Goal: Task Accomplishment & Management: Use online tool/utility

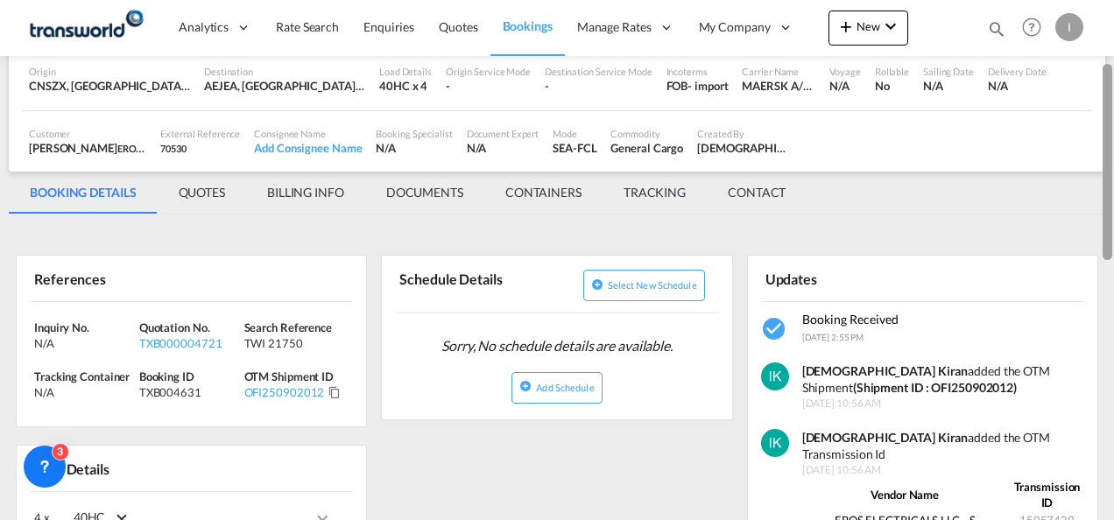
scroll to position [141, 0]
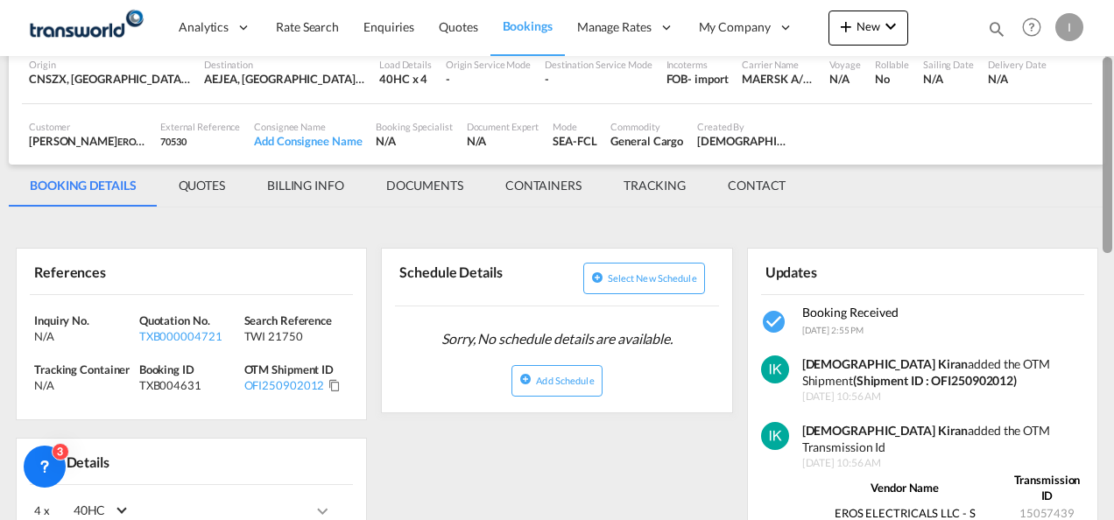
drag, startPoint x: 1109, startPoint y: 161, endPoint x: 1109, endPoint y: 215, distance: 53.4
click at [1109, 215] on div at bounding box center [1108, 155] width 10 height 196
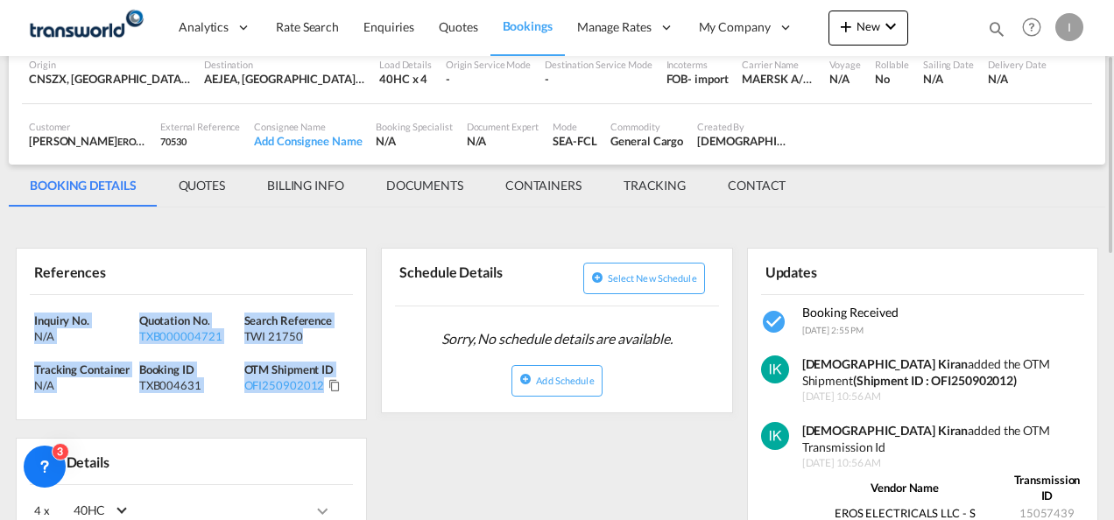
drag, startPoint x: 364, startPoint y: 388, endPoint x: 28, endPoint y: 315, distance: 344.1
click at [28, 315] on div "Inquiry No. N/A Quotation No. TXB000004721 Search Reference TWI 21750 Tracking …" at bounding box center [191, 357] width 349 height 125
copy div "Inquiry No. N/A Quotation No. TXB000004721 Search Reference TWI 21750 Tracking …"
click at [461, 32] on span "Quotes" at bounding box center [458, 26] width 39 height 15
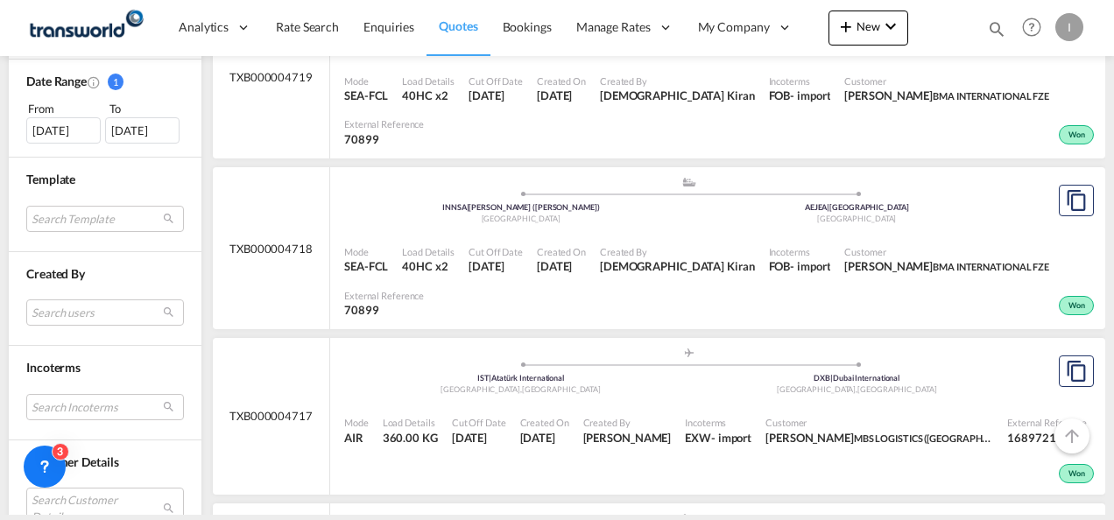
scroll to position [808, 0]
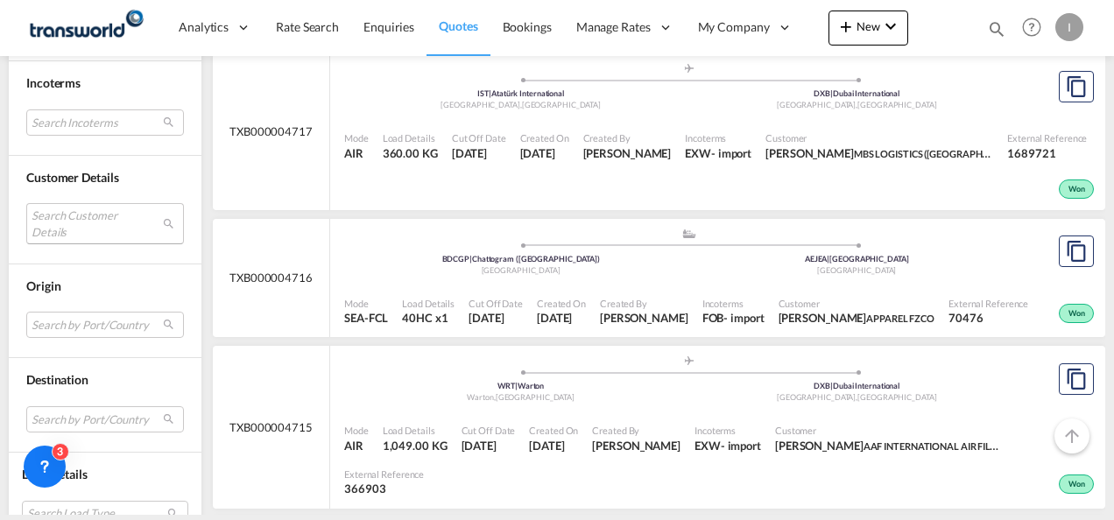
click at [98, 207] on md-select "Search Customer Details user name user nizar NIZAR [EMAIL_ADDRESS][DOMAIN_NAME]…" at bounding box center [105, 223] width 158 height 40
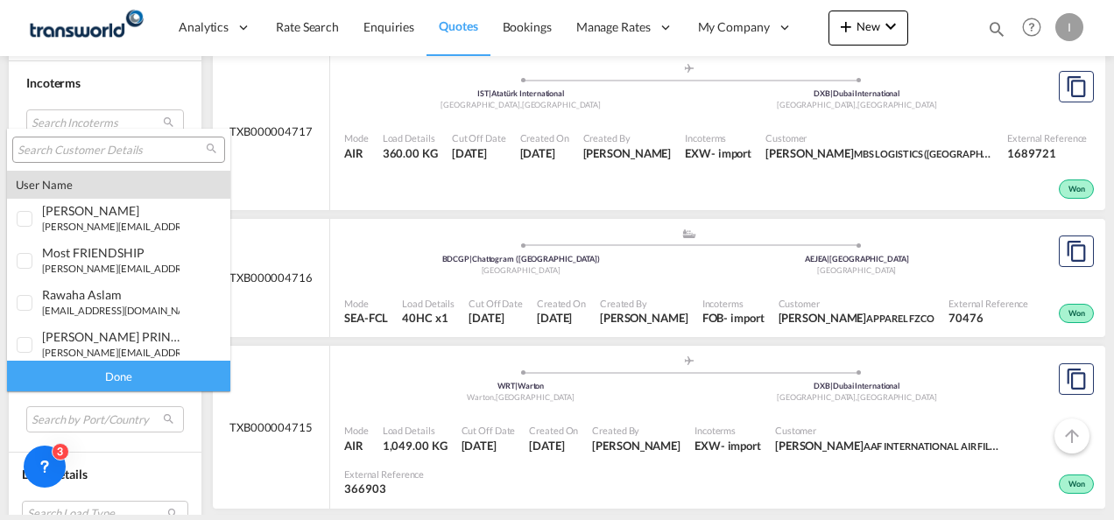
click at [87, 153] on input "search" at bounding box center [112, 151] width 188 height 16
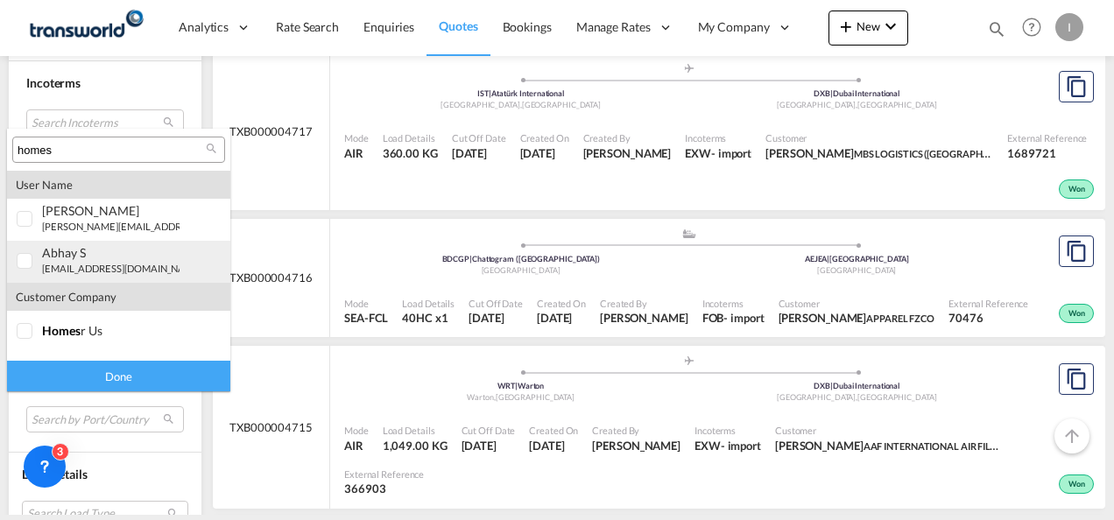
type input "homes"
click at [60, 248] on div "abhay S" at bounding box center [111, 252] width 138 height 15
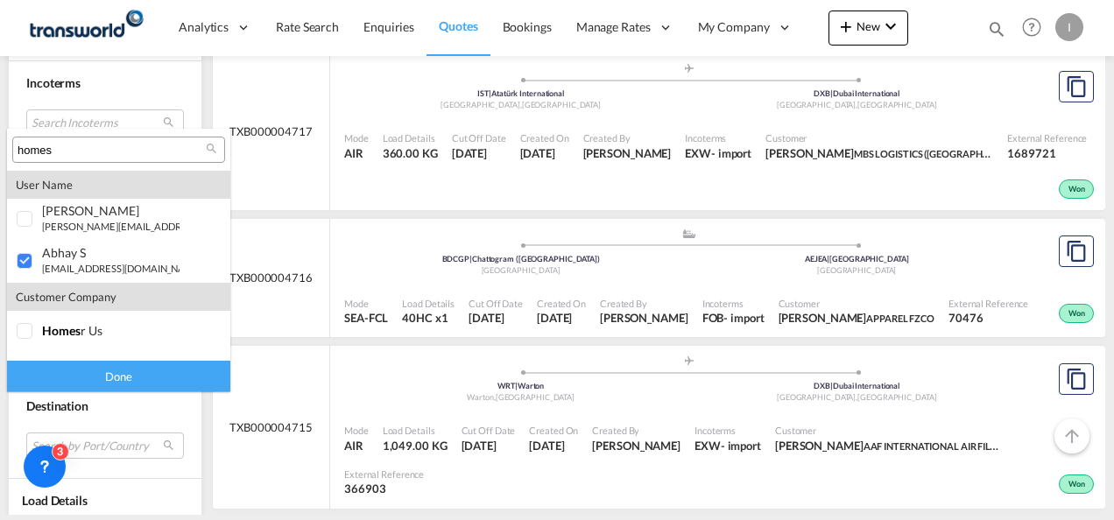
click at [116, 378] on div "Done" at bounding box center [118, 376] width 223 height 31
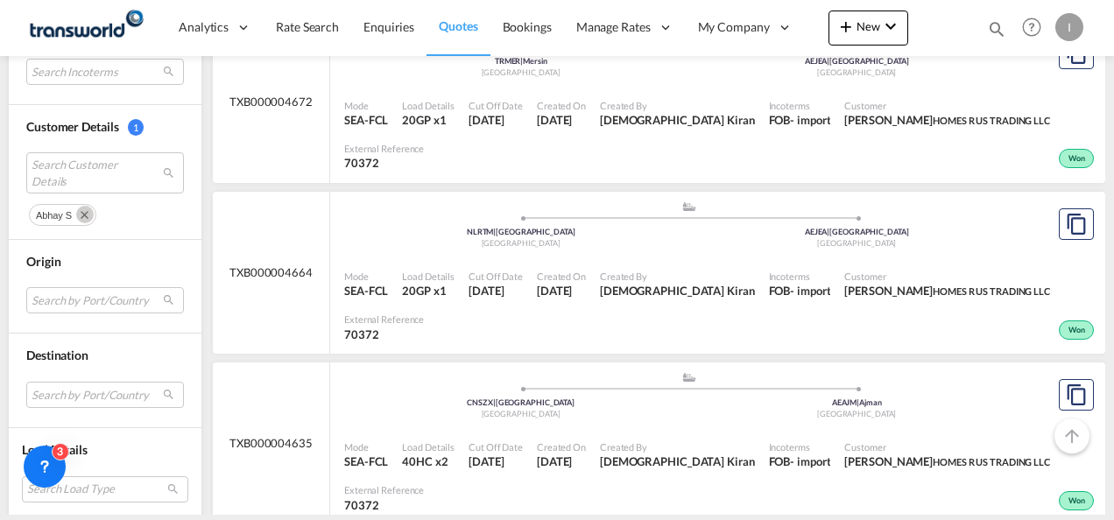
scroll to position [1189, 0]
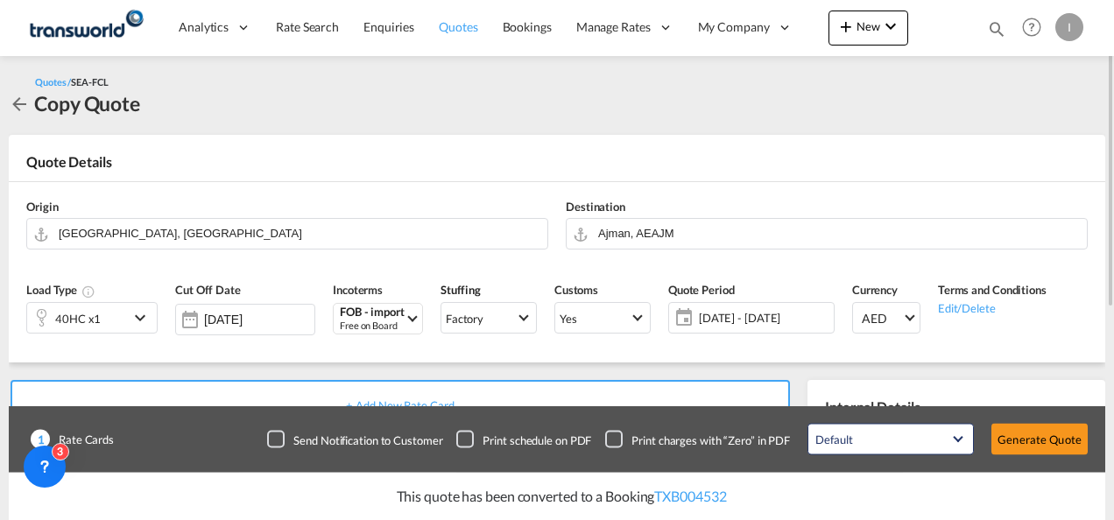
click at [438, 14] on link "Quotes" at bounding box center [458, 27] width 63 height 57
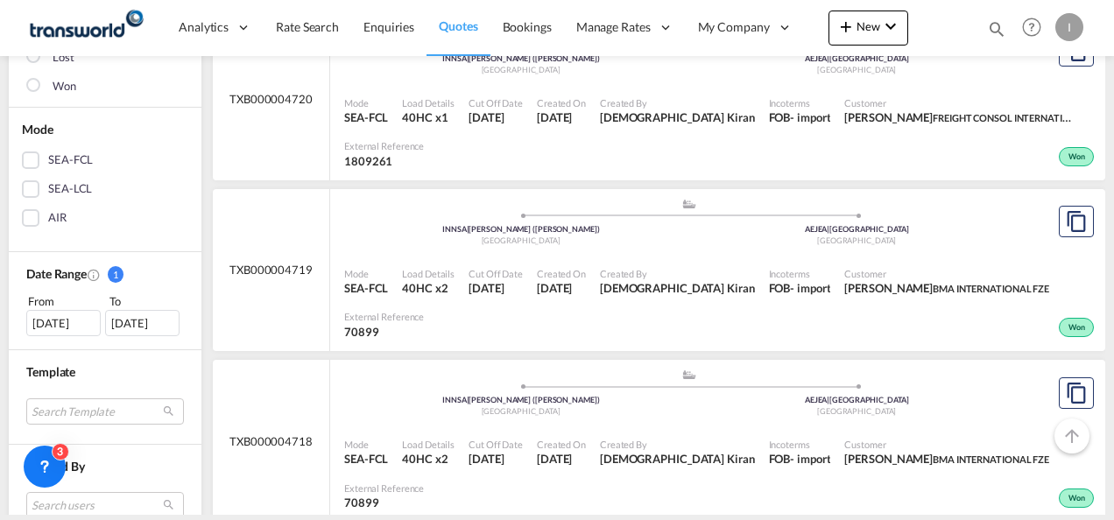
scroll to position [338, 0]
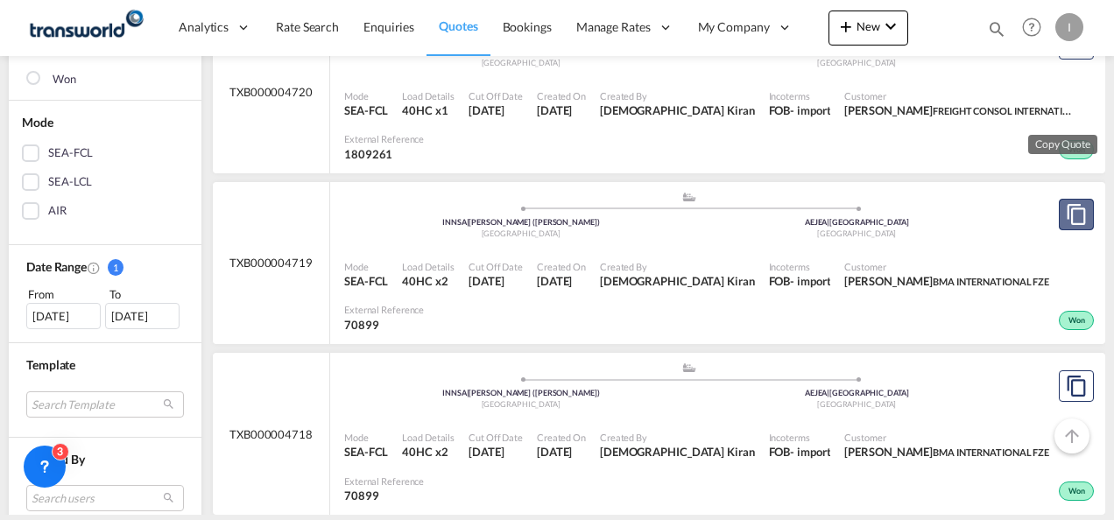
click at [1059, 216] on button "Copy Quote" at bounding box center [1076, 215] width 35 height 32
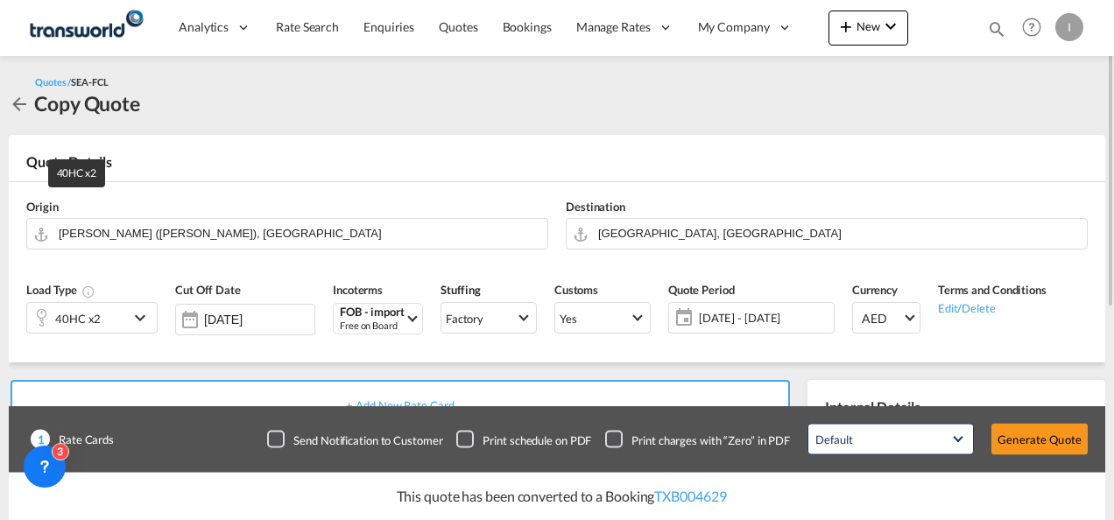
click at [88, 325] on div "40HC x2" at bounding box center [78, 319] width 46 height 25
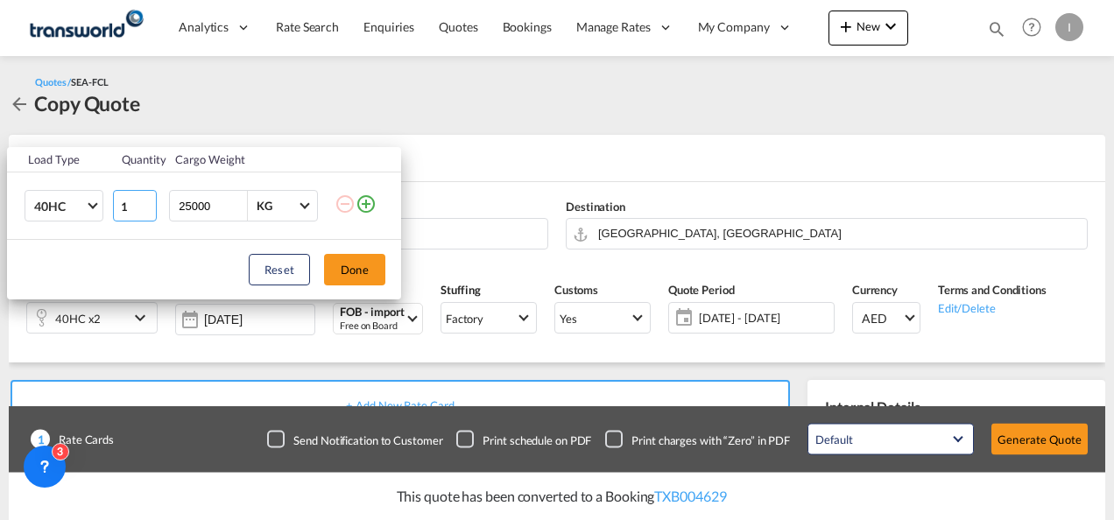
type input "1"
click at [149, 209] on input "1" at bounding box center [135, 206] width 44 height 32
click at [345, 271] on button "Done" at bounding box center [354, 270] width 61 height 32
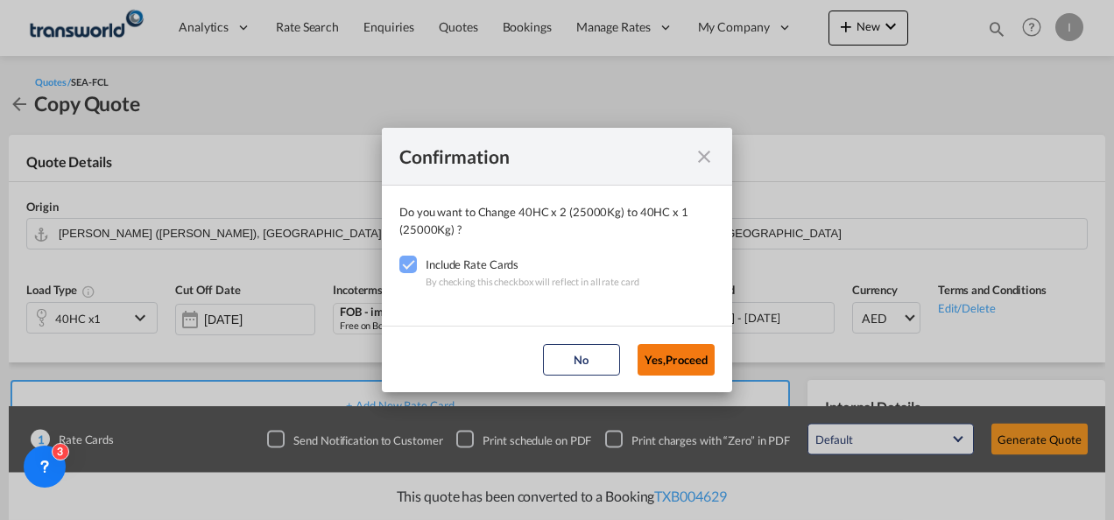
click at [663, 359] on button "Yes,Proceed" at bounding box center [676, 360] width 77 height 32
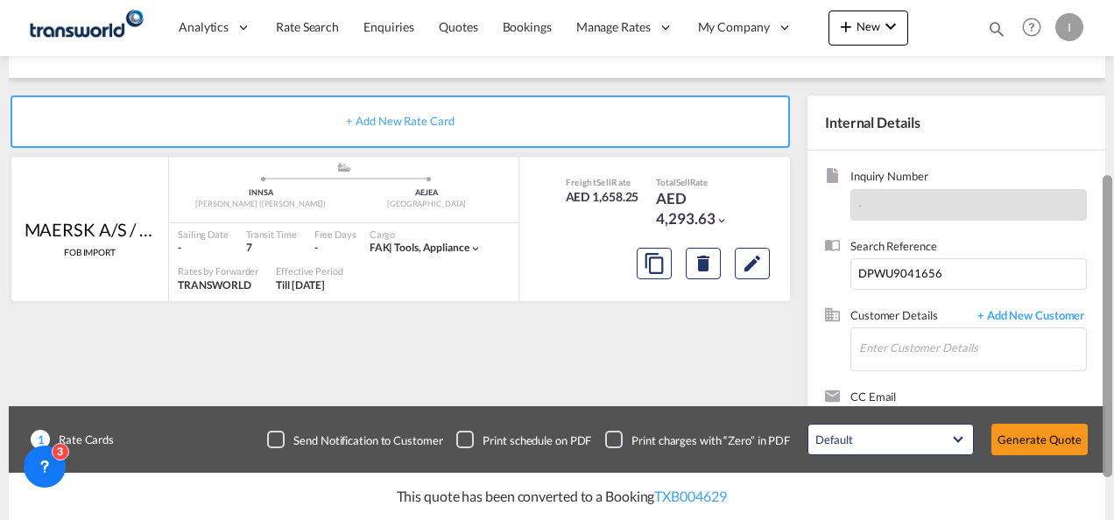
drag, startPoint x: 1108, startPoint y: 179, endPoint x: 1111, endPoint y: 349, distance: 169.9
click at [1111, 349] on div at bounding box center [1108, 326] width 10 height 302
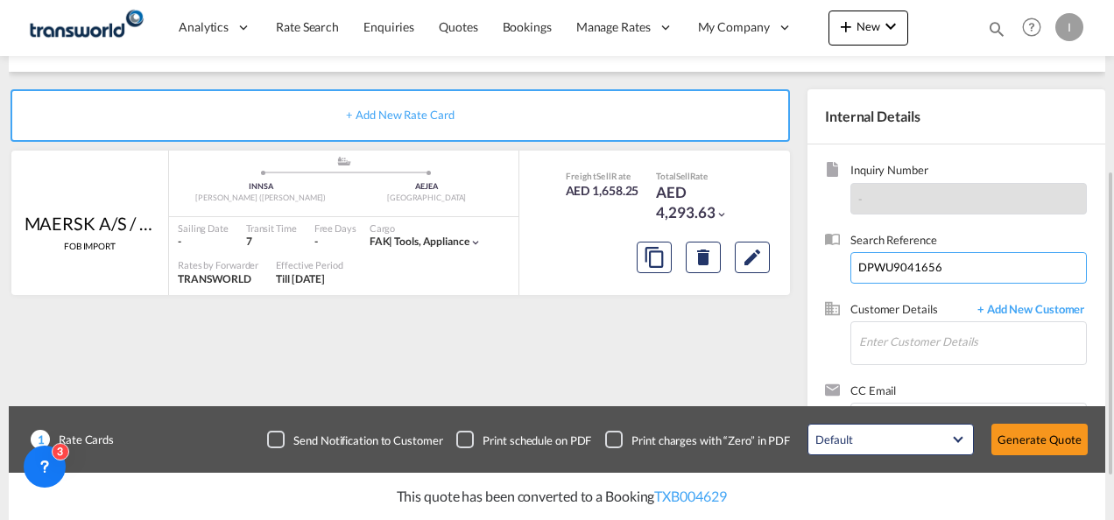
click at [909, 266] on input "DPWU9041656" at bounding box center [969, 268] width 236 height 32
paste input "97465"
type input "DPWU9097465"
click at [904, 342] on input "Enter Customer Details" at bounding box center [972, 341] width 227 height 39
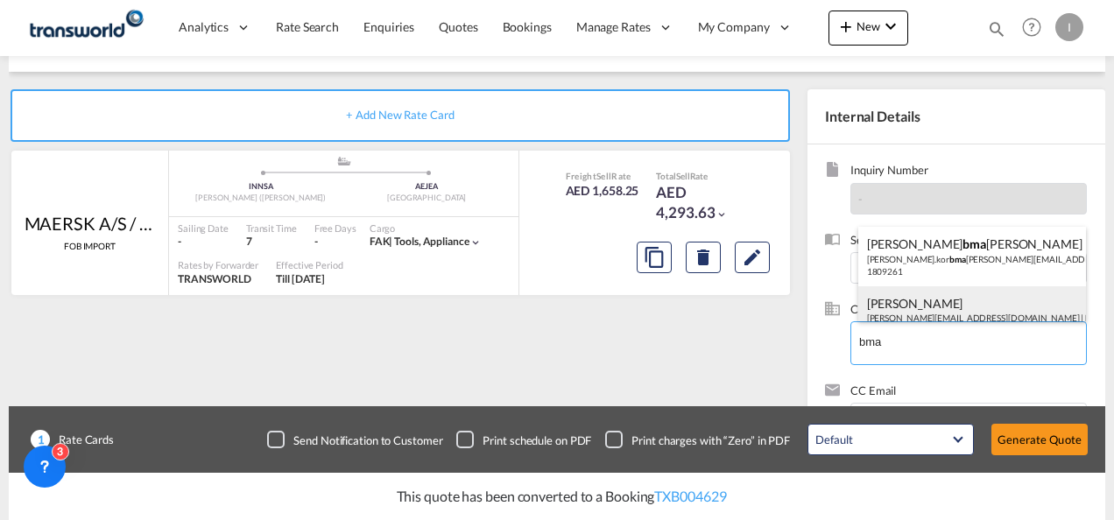
click at [906, 307] on div "[PERSON_NAME] [EMAIL_ADDRESS][DOMAIN_NAME] | BMA INTERNATIONAL FZE | 70899" at bounding box center [972, 316] width 229 height 60
type input "BMA INTERNATIONAL FZE, [PERSON_NAME], [PERSON_NAME][EMAIL_ADDRESS][DOMAIN_NAME]"
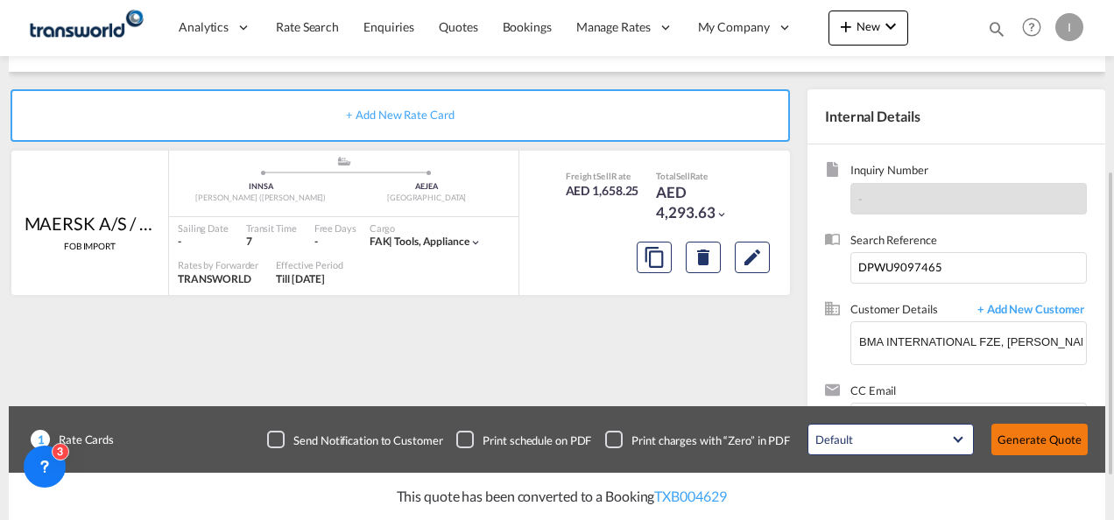
click at [1048, 440] on button "Generate Quote" at bounding box center [1040, 440] width 96 height 32
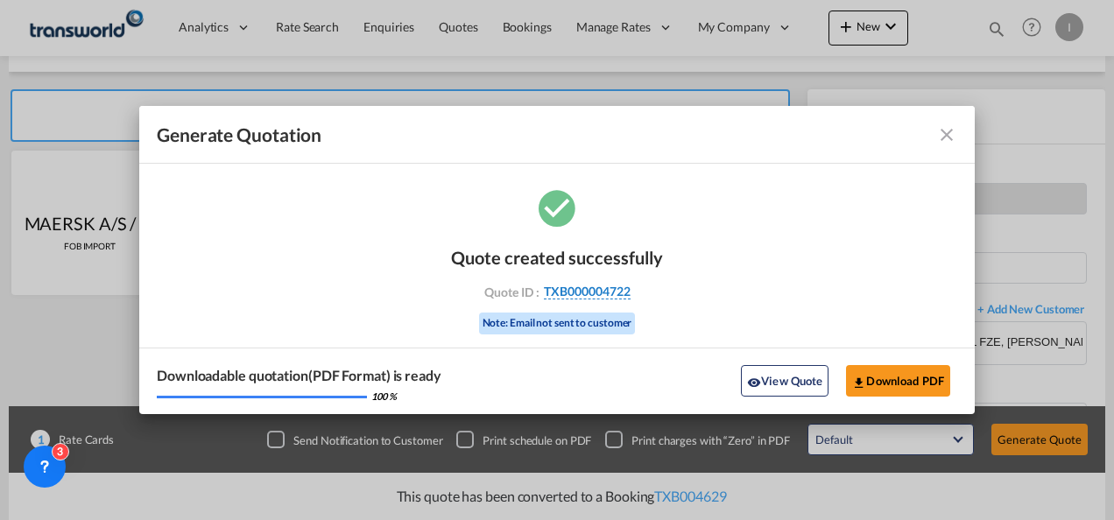
click at [610, 291] on span "TXB000004722" at bounding box center [587, 292] width 87 height 16
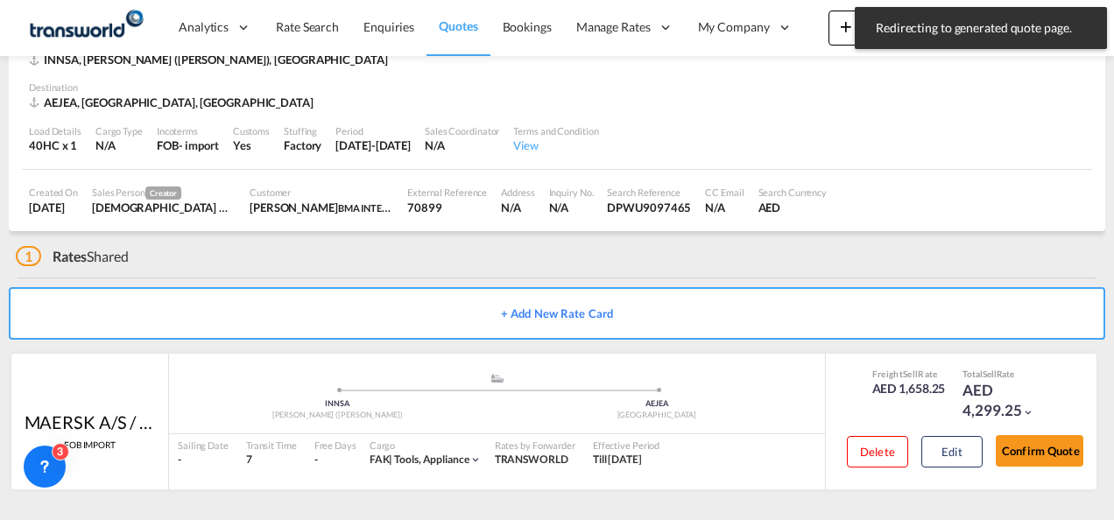
scroll to position [107, 0]
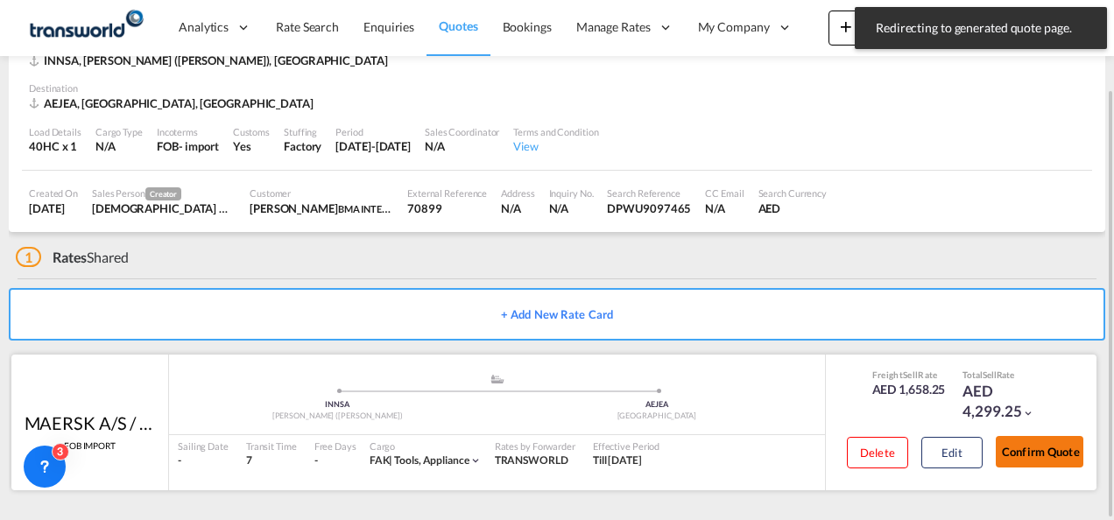
click at [1043, 461] on button "Confirm Quote" at bounding box center [1040, 452] width 88 height 32
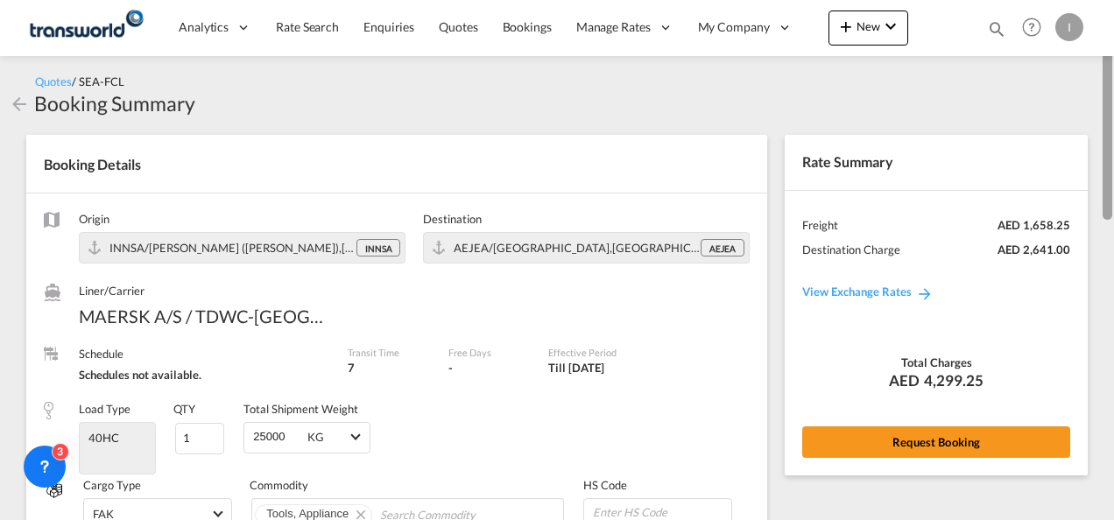
drag, startPoint x: 1109, startPoint y: 392, endPoint x: 1114, endPoint y: 91, distance: 301.4
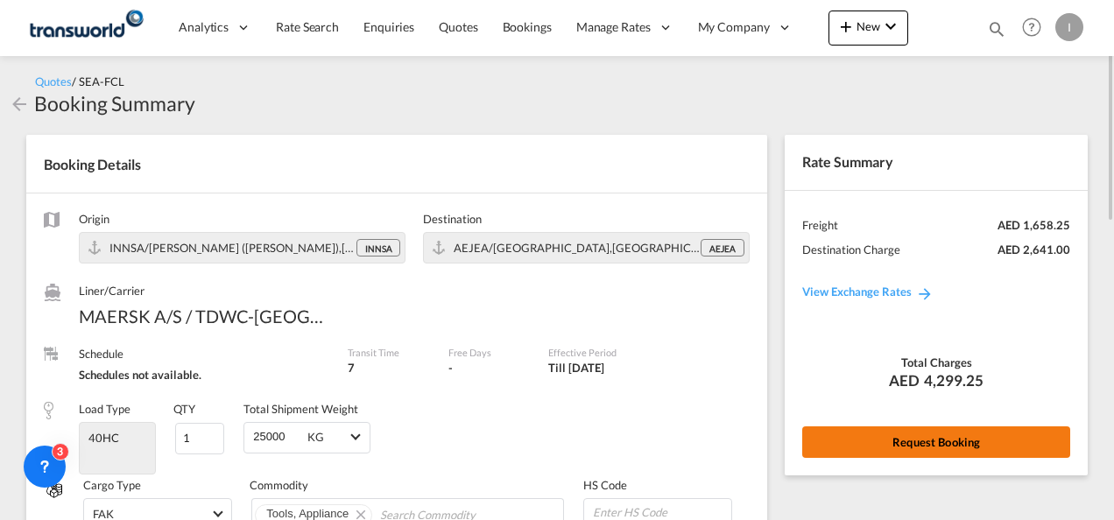
drag, startPoint x: 1114, startPoint y: 91, endPoint x: 935, endPoint y: 434, distance: 387.5
click at [935, 434] on button "Request Booking" at bounding box center [936, 443] width 268 height 32
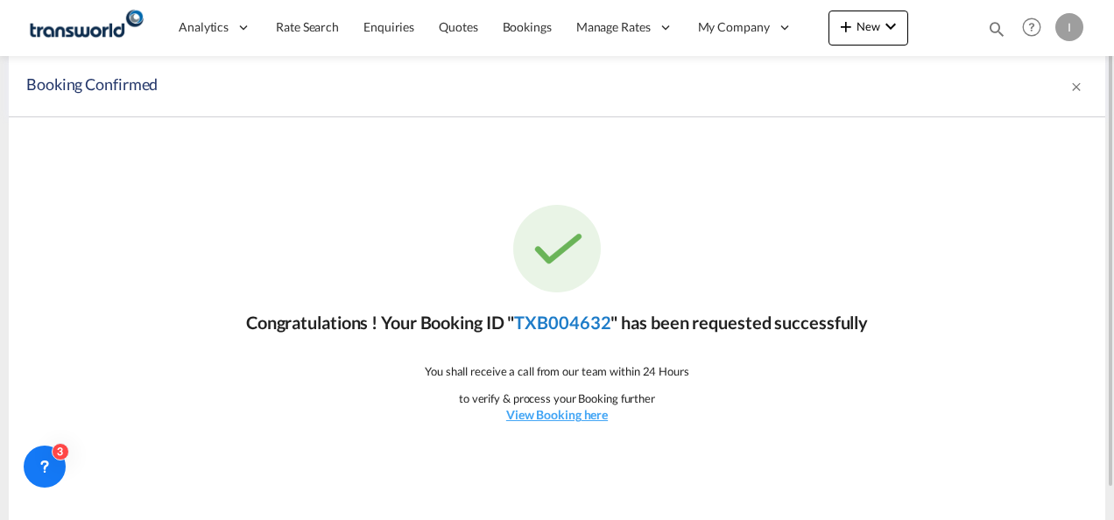
click at [593, 319] on link "TXB004632" at bounding box center [562, 322] width 96 height 21
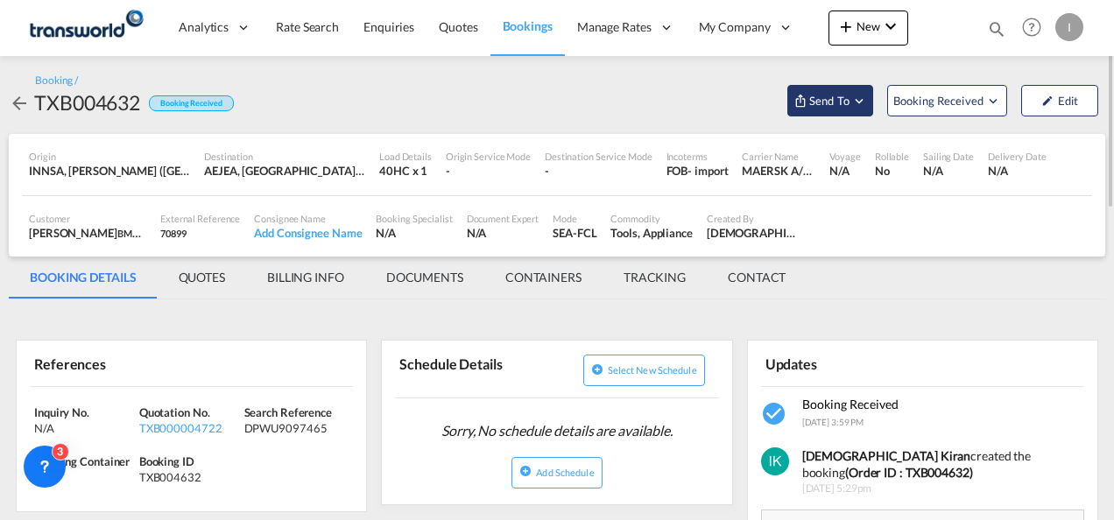
click at [819, 102] on span "Send To" at bounding box center [830, 101] width 44 height 18
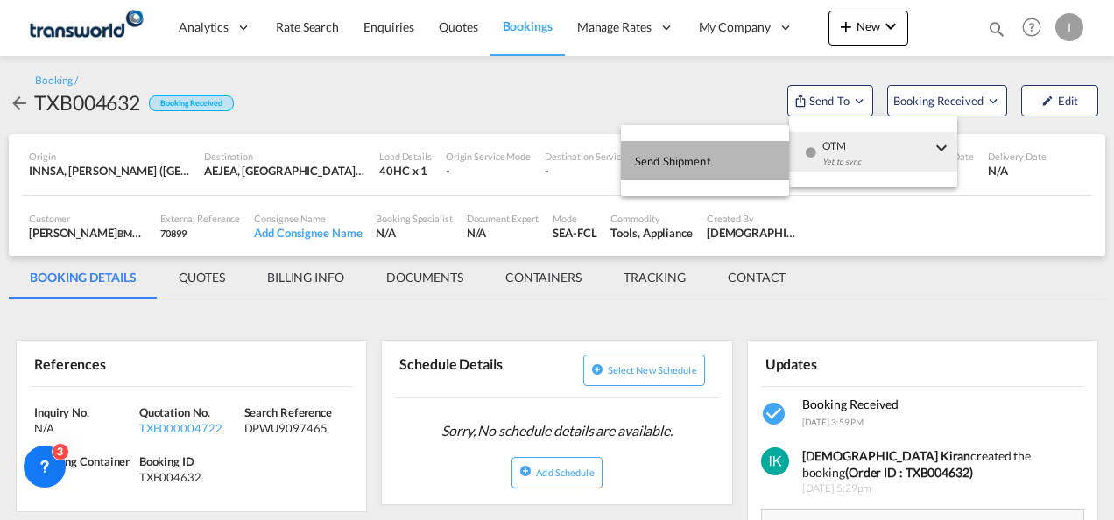
click at [688, 167] on span "Send Shipment" at bounding box center [673, 161] width 76 height 28
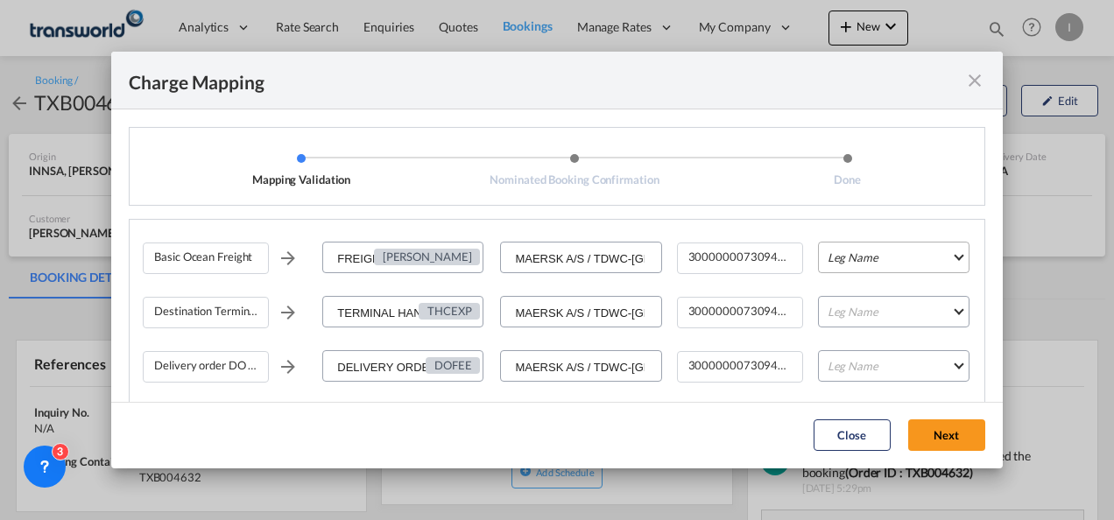
click at [841, 265] on md-select "Leg Name HANDLING ORIGIN VESSEL HANDLING DESTINATION OTHERS TL PICK UP CUSTOMS …" at bounding box center [894, 258] width 152 height 32
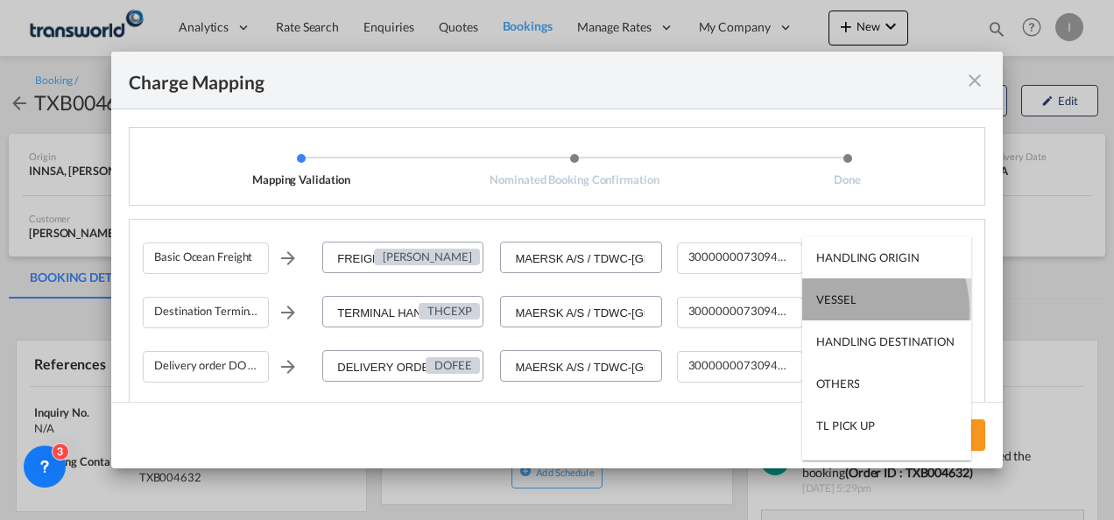
click at [844, 310] on md-option "VESSEL" at bounding box center [886, 300] width 169 height 42
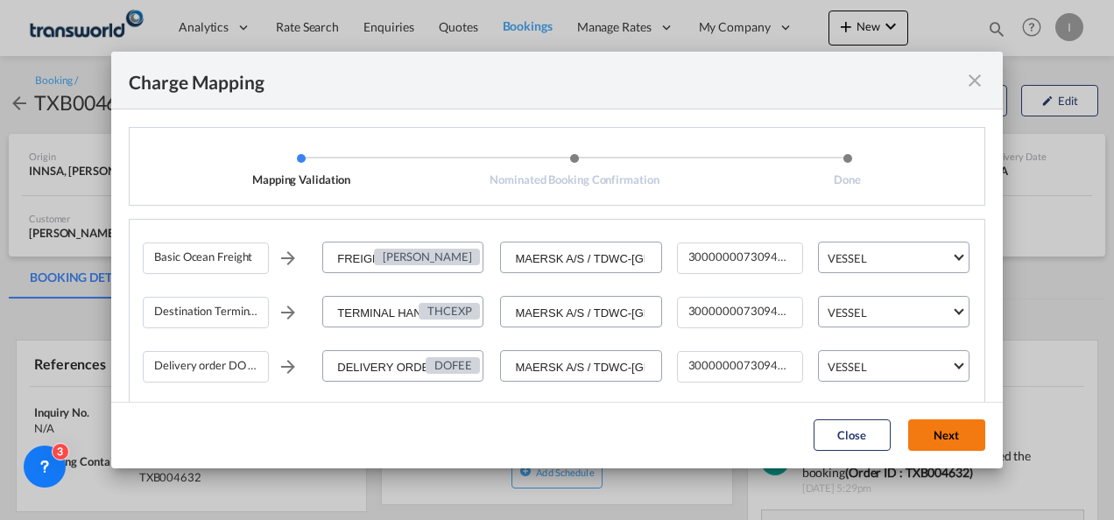
click at [913, 428] on button "Next" at bounding box center [946, 436] width 77 height 32
click at [964, 74] on md-icon "icon-close fg-AAA8AD cursor" at bounding box center [974, 80] width 21 height 21
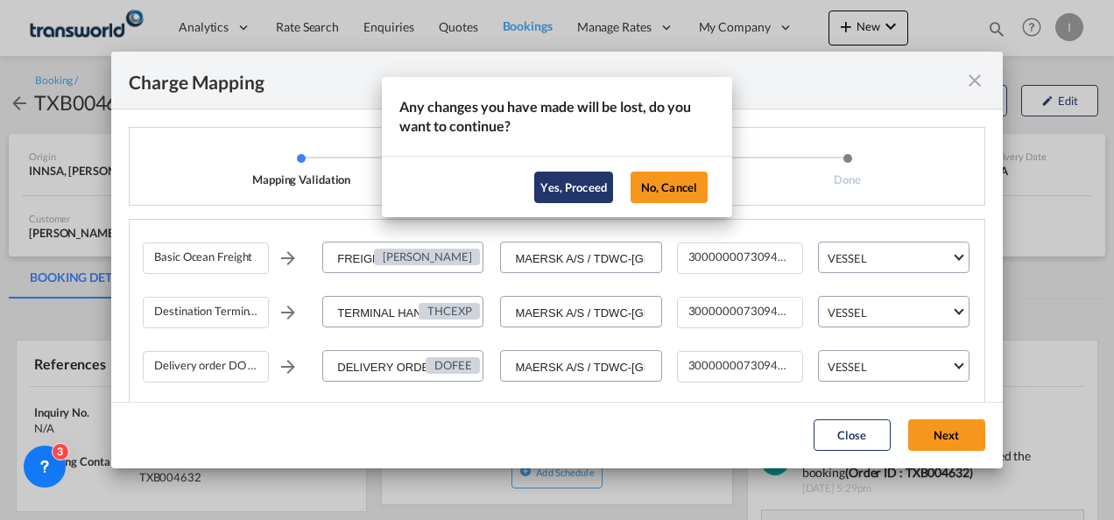
click at [572, 187] on button "Yes, Proceed" at bounding box center [573, 188] width 79 height 32
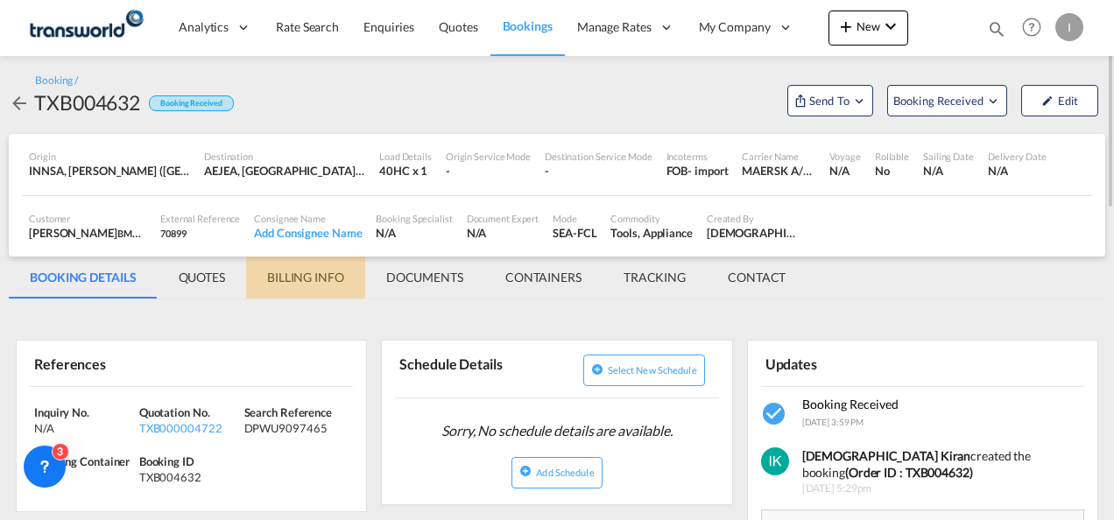
click at [298, 277] on md-tab-item "BILLING INFO" at bounding box center [305, 278] width 119 height 42
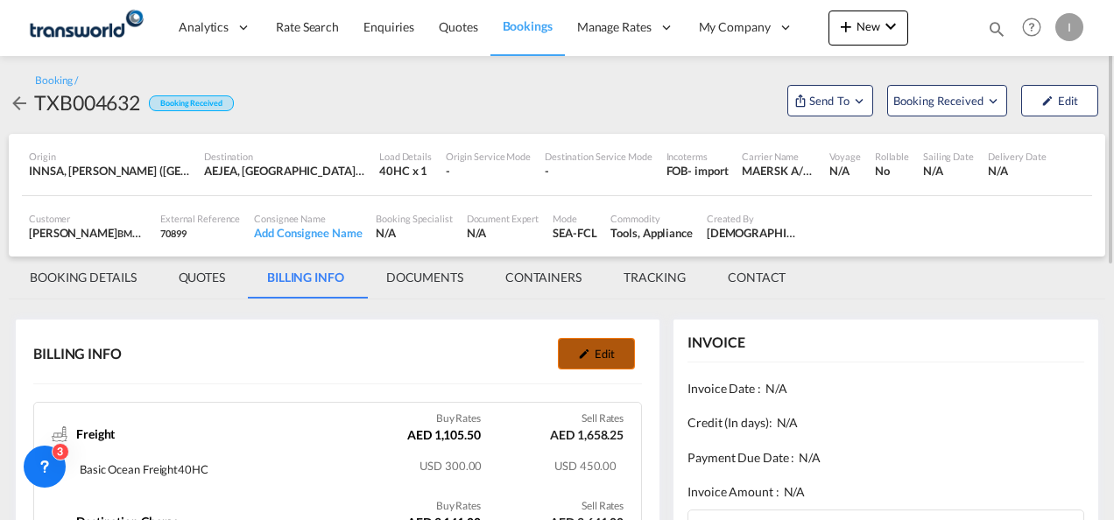
click at [575, 357] on button "Edit" at bounding box center [596, 354] width 77 height 32
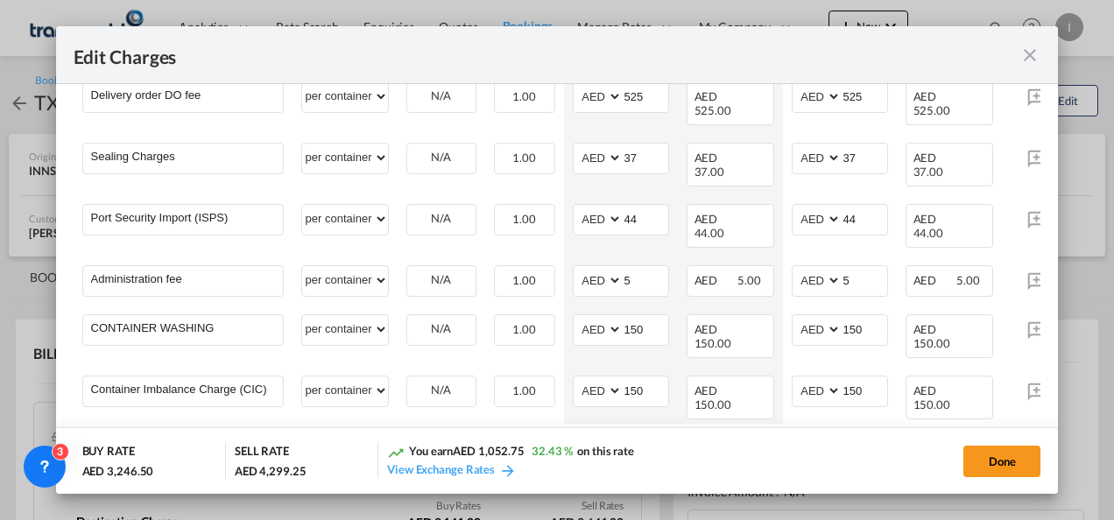
scroll to position [423, 0]
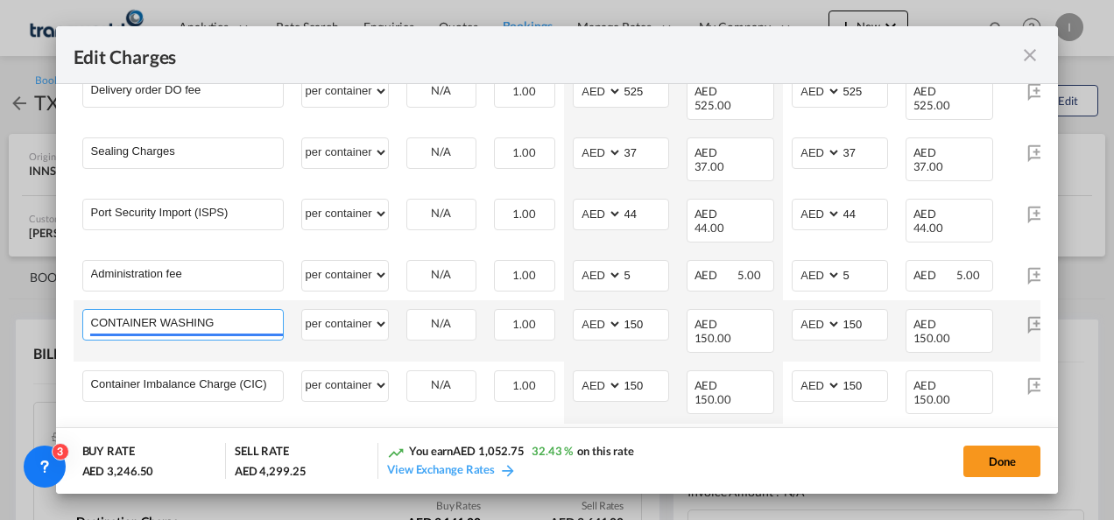
click at [212, 310] on input "CONTAINER WASHING" at bounding box center [187, 323] width 192 height 26
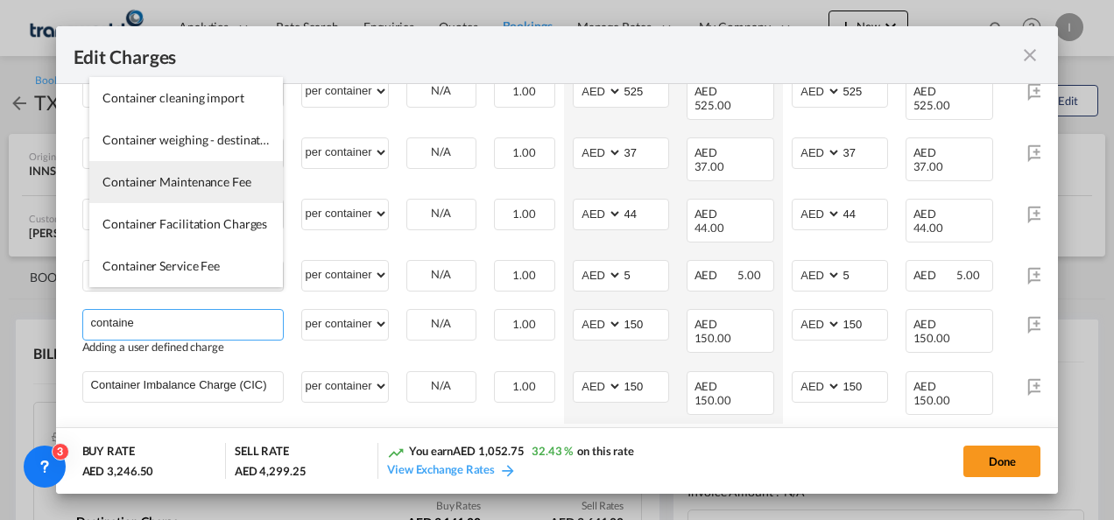
click at [196, 174] on span "Container Maintenance Fee" at bounding box center [176, 181] width 149 height 15
type input "Container Maintenance Fee"
select select "per equipment"
type input "0"
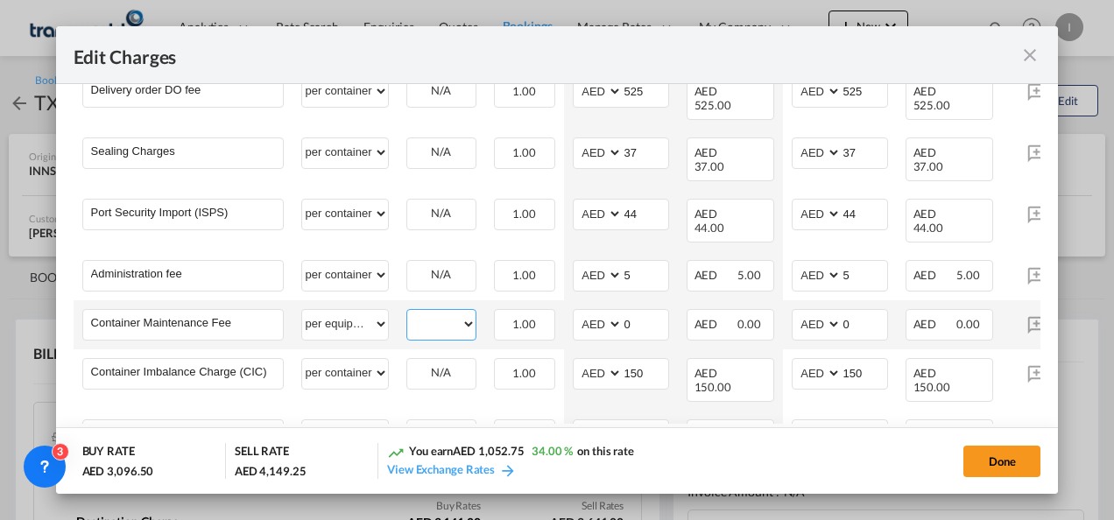
click at [455, 313] on select "40HC" at bounding box center [441, 325] width 68 height 24
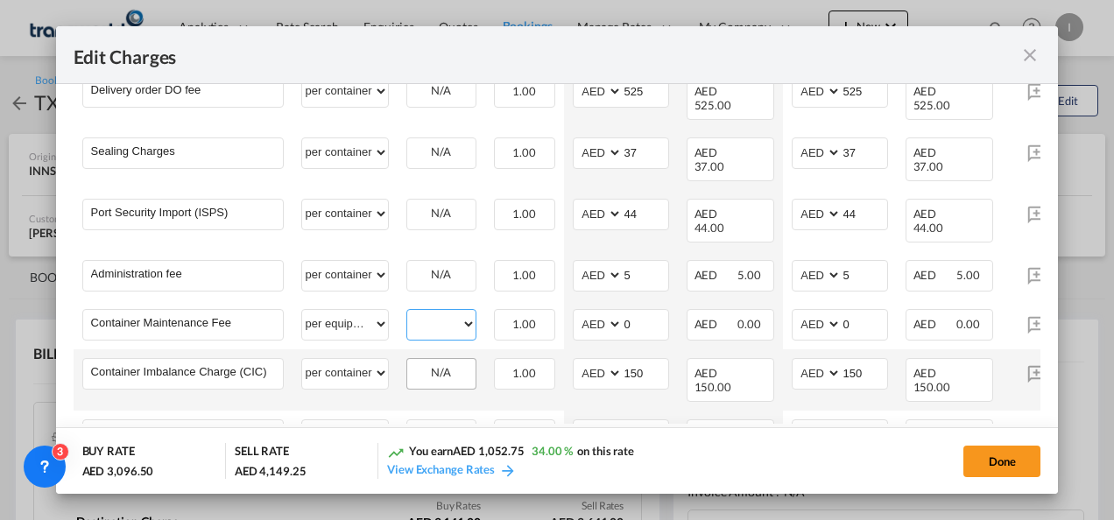
select select "40HC"
click at [407, 313] on select "40HC" at bounding box center [441, 325] width 68 height 24
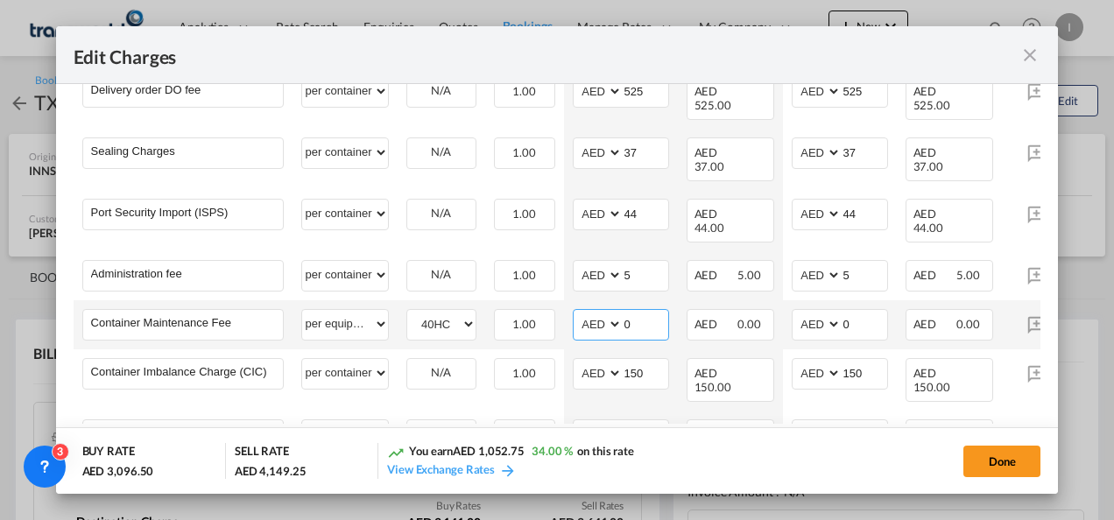
drag, startPoint x: 631, startPoint y: 307, endPoint x: 611, endPoint y: 307, distance: 19.3
click at [611, 309] on md-input-container "AED AFN ALL AMD ANG AOA ARS AUD AWG AZN BAM BBD BDT BGN BHD BIF BMD BND BOB BRL…" at bounding box center [621, 325] width 96 height 32
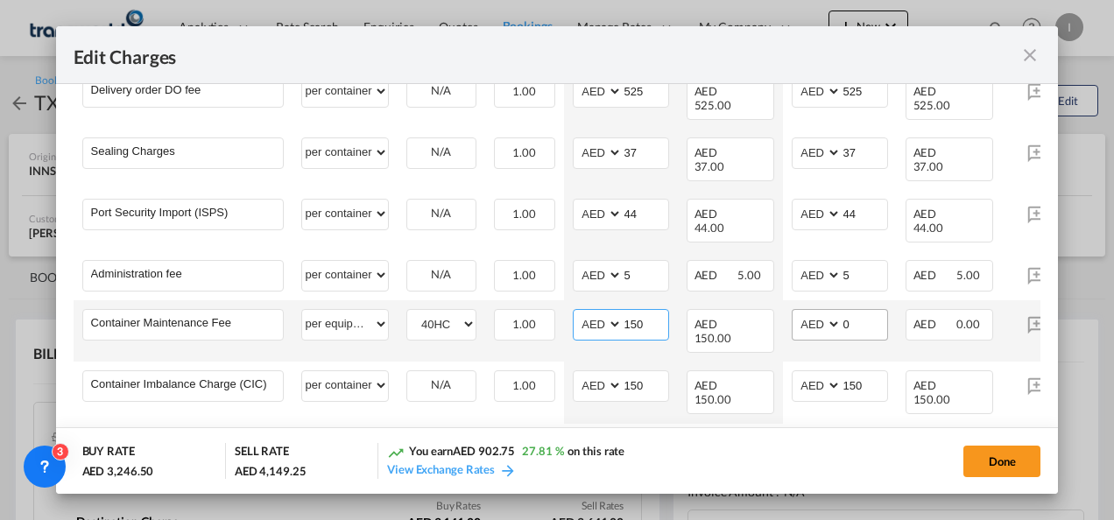
type input "150"
drag, startPoint x: 854, startPoint y: 304, endPoint x: 822, endPoint y: 307, distance: 32.6
click at [822, 309] on md-input-container "AED AFN ALL AMD ANG AOA ARS AUD AWG AZN BAM BBD BDT BGN BHD BIF BMD BND BOB BRL…" at bounding box center [840, 325] width 96 height 32
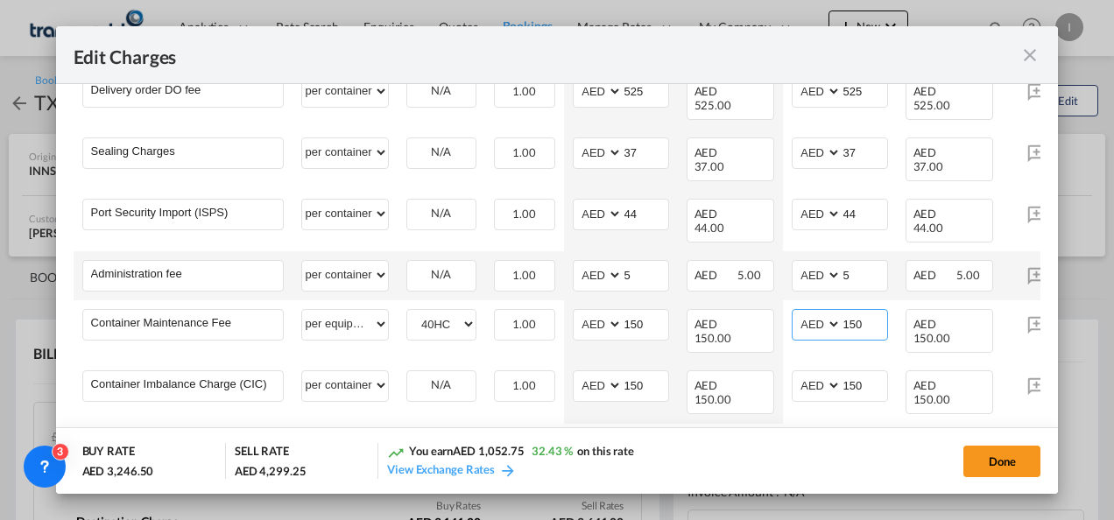
type input "150"
click at [1017, 260] on div "Edit Charges ..." at bounding box center [1037, 275] width 53 height 31
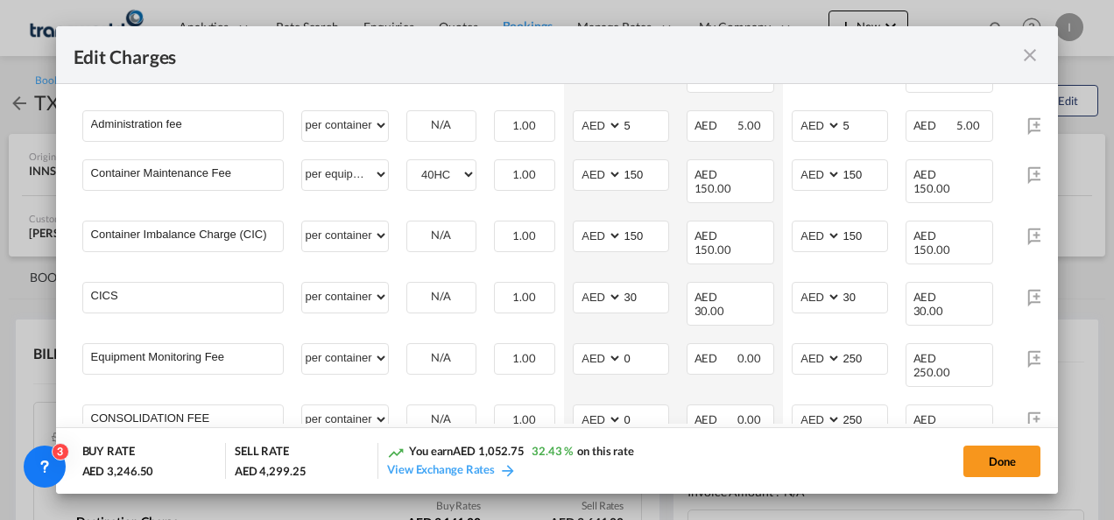
scroll to position [575, 0]
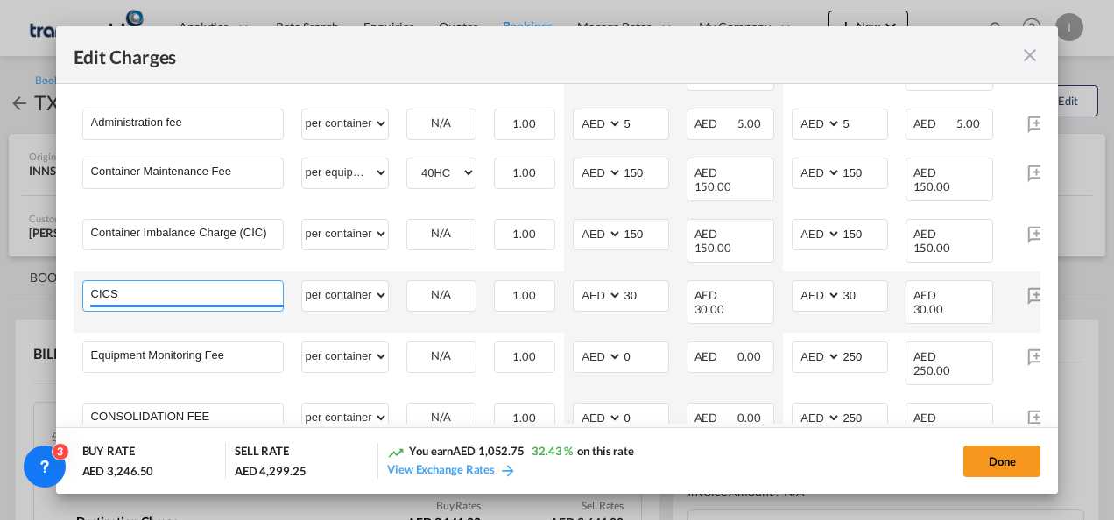
click at [203, 281] on input "CICS" at bounding box center [187, 294] width 192 height 26
type input "C"
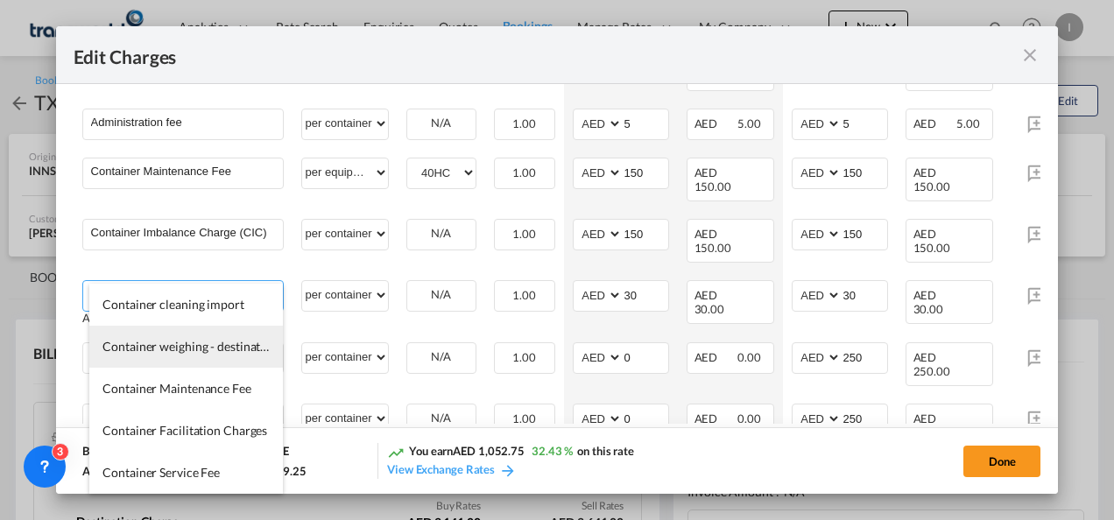
click at [193, 350] on span "Container weighing - destination" at bounding box center [189, 346] width 175 height 15
type input "Container weighing - destination"
select select "per equipment"
type input "0"
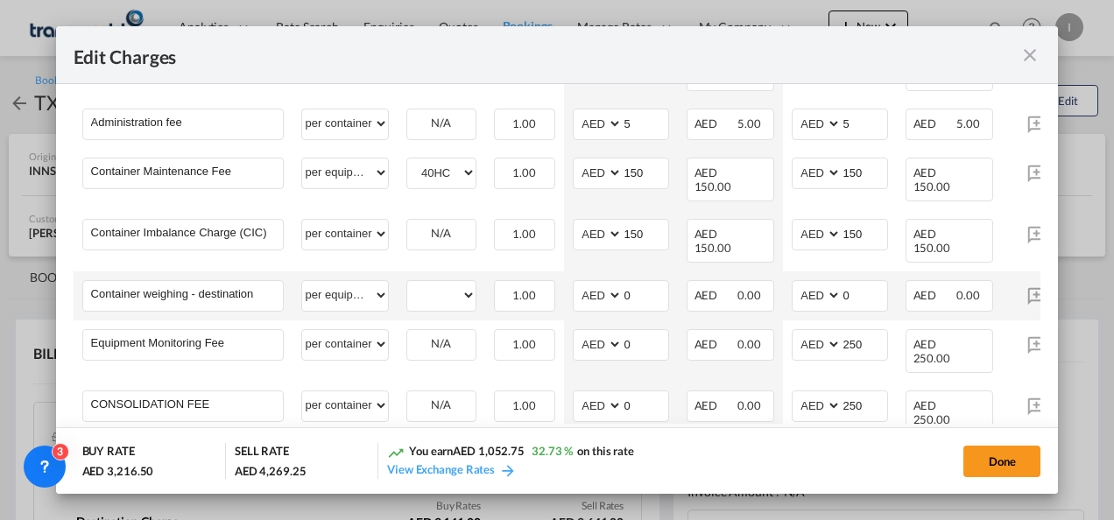
click at [476, 272] on td "40HC Please Select Already exists" at bounding box center [442, 296] width 88 height 49
click at [462, 284] on select "40HC" at bounding box center [441, 296] width 68 height 24
select select "40HC"
click at [407, 284] on select "40HC" at bounding box center [441, 296] width 68 height 24
drag, startPoint x: 643, startPoint y: 274, endPoint x: 603, endPoint y: 281, distance: 40.9
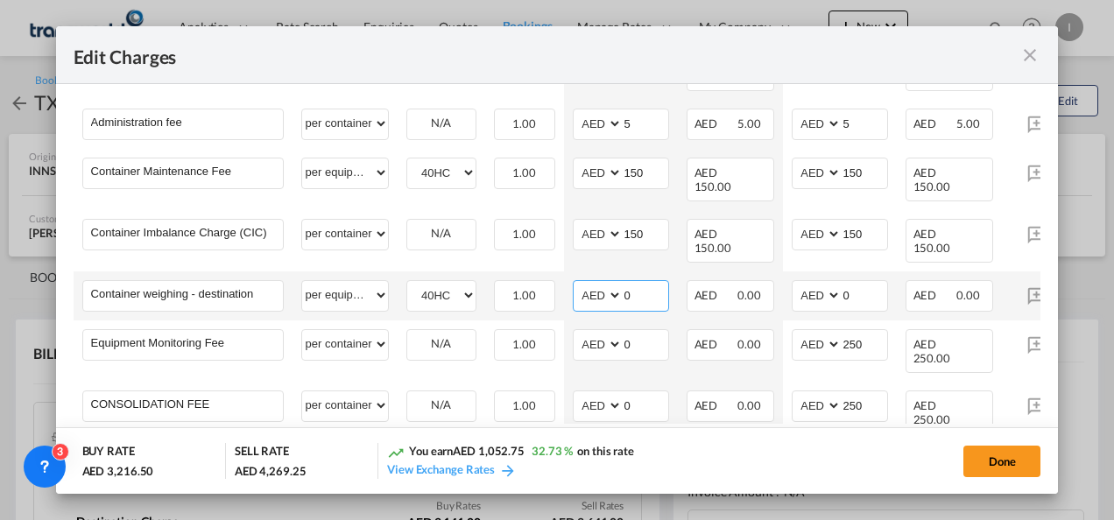
click at [603, 281] on md-input-container "AED AFN ALL AMD ANG AOA ARS AUD AWG AZN BAM BBD BDT BGN BHD BIF BMD BND BOB BRL…" at bounding box center [621, 296] width 96 height 32
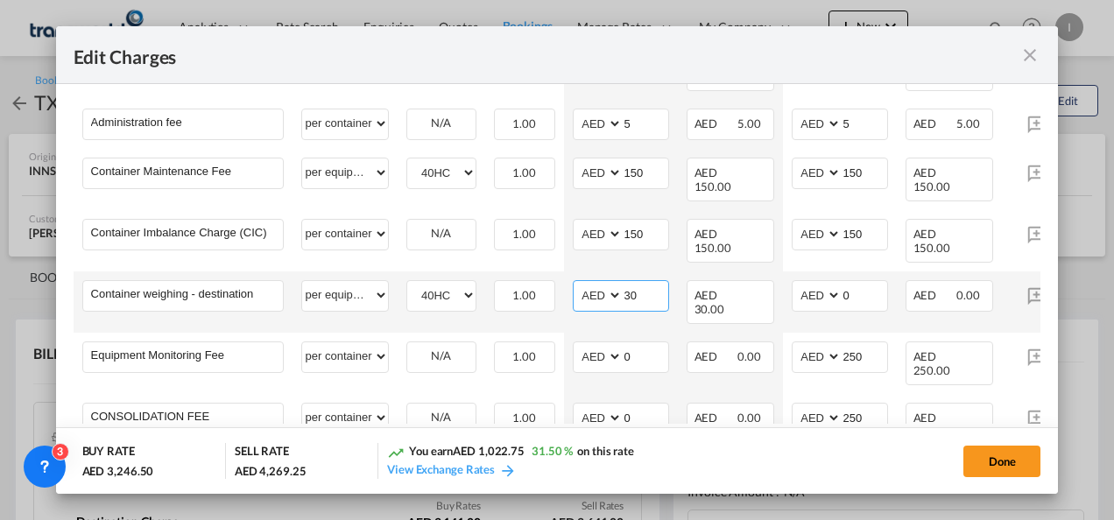
type input "30"
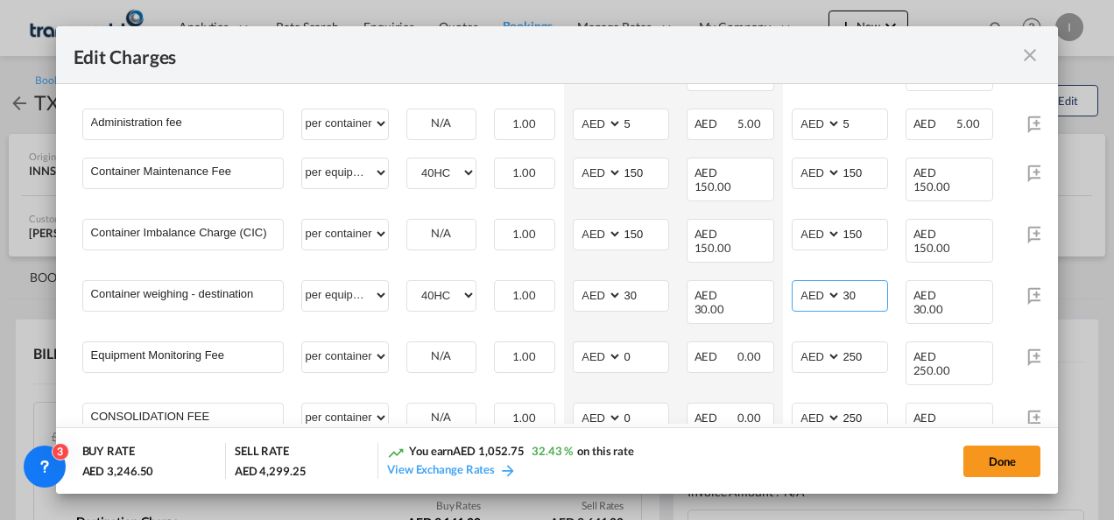
type input "30"
click at [730, 452] on div "Done" at bounding box center [857, 461] width 366 height 36
click at [1000, 469] on button "Done" at bounding box center [1001, 462] width 77 height 32
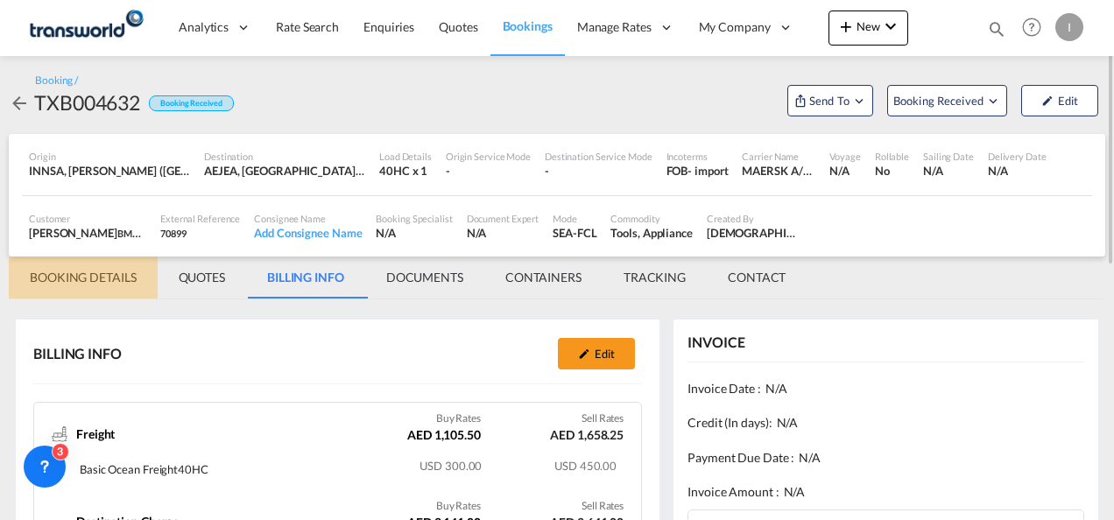
click at [109, 282] on md-tab-item "BOOKING DETAILS" at bounding box center [83, 278] width 149 height 42
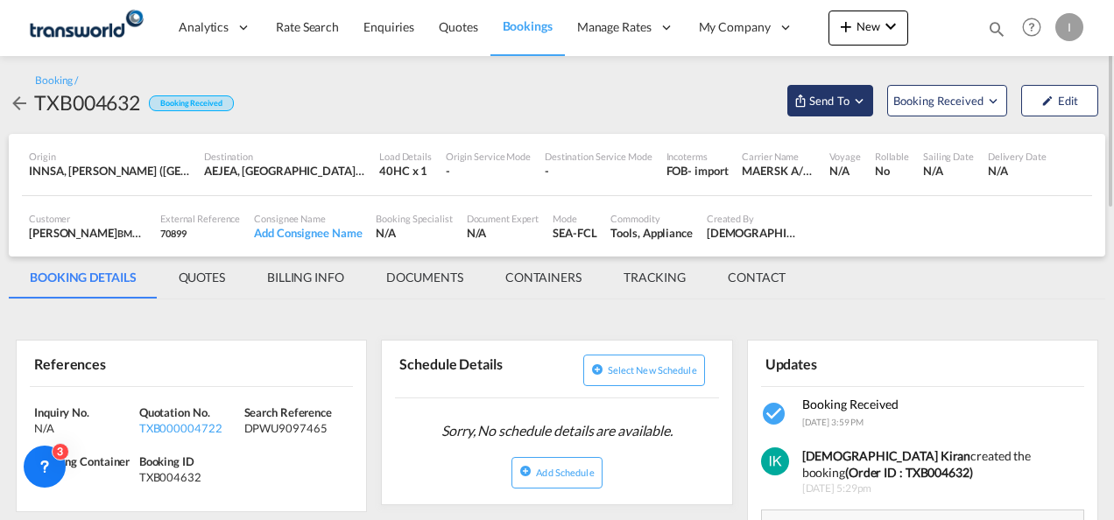
click at [844, 95] on span "Send To" at bounding box center [830, 101] width 44 height 18
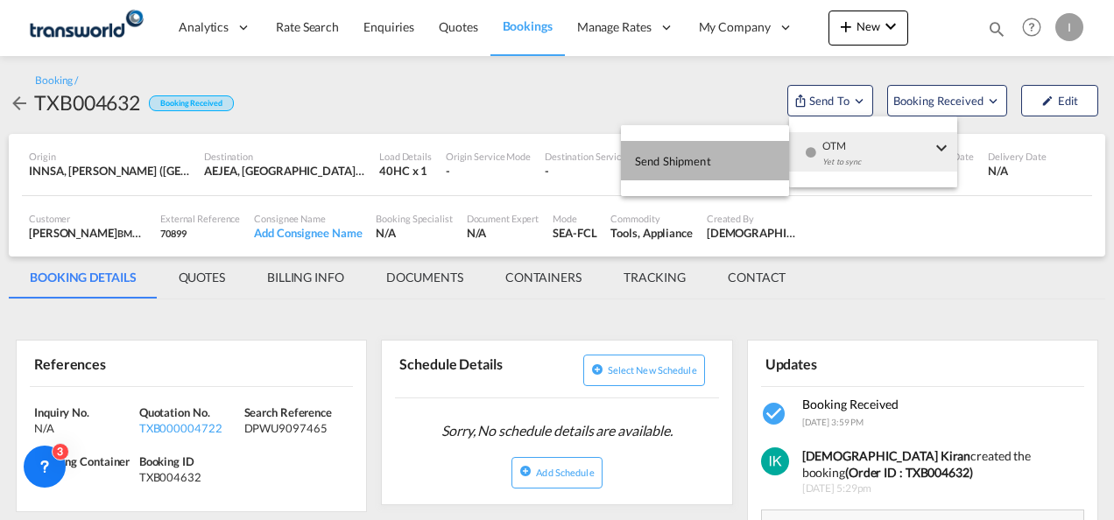
click at [708, 164] on span "Send Shipment" at bounding box center [673, 161] width 76 height 28
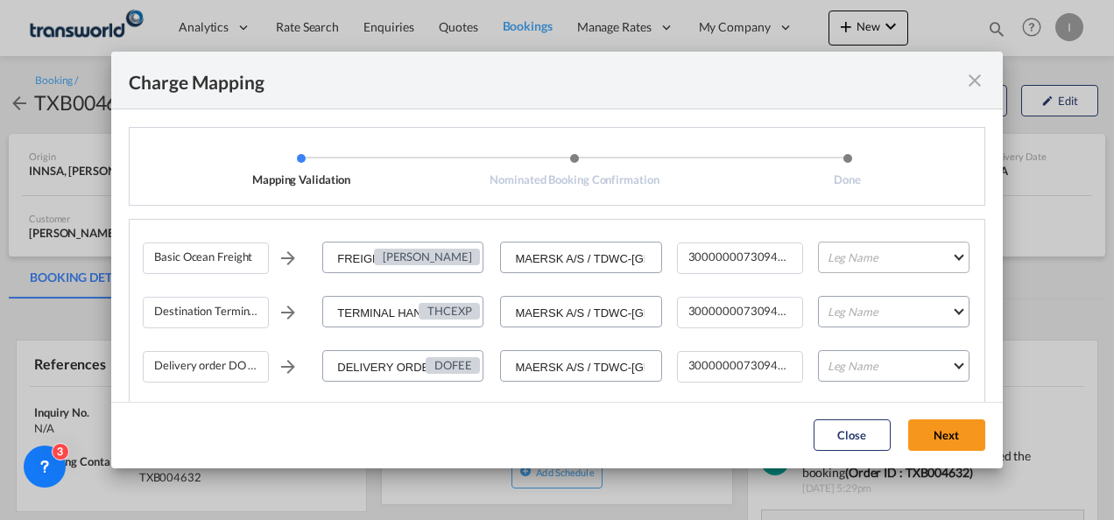
click at [855, 263] on md-select "Leg Name HANDLING ORIGIN VESSEL HANDLING DESTINATION OTHERS TL PICK UP CUSTOMS …" at bounding box center [894, 258] width 152 height 32
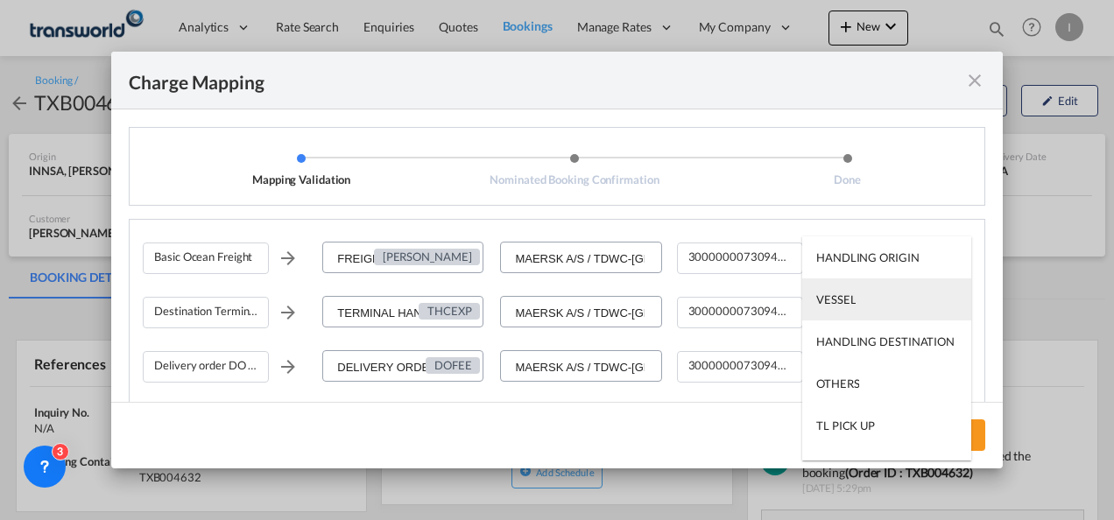
click at [855, 304] on md-option "VESSEL" at bounding box center [886, 300] width 169 height 42
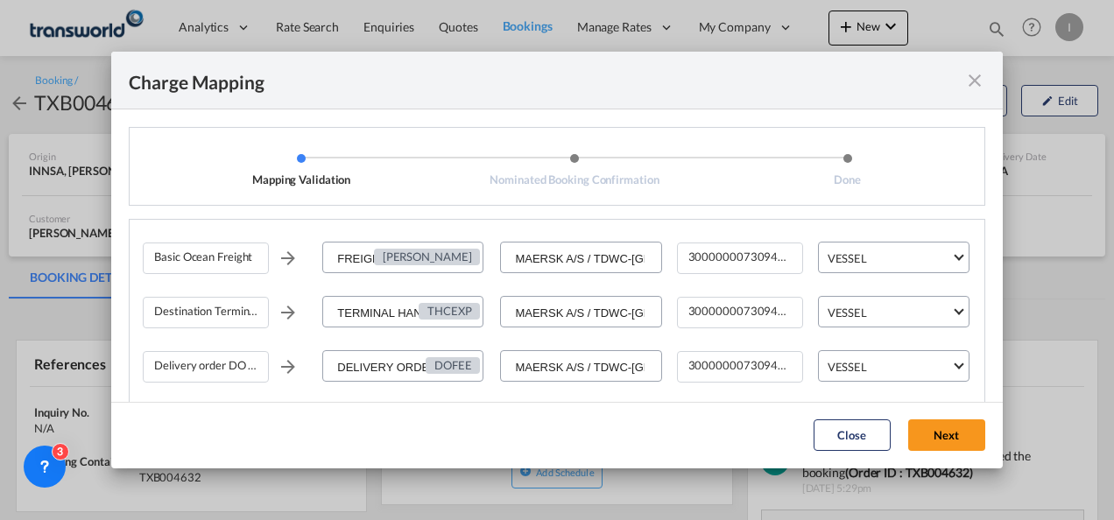
click at [991, 437] on div "Close Next" at bounding box center [899, 436] width 189 height 32
click at [959, 439] on button "Next" at bounding box center [946, 436] width 77 height 32
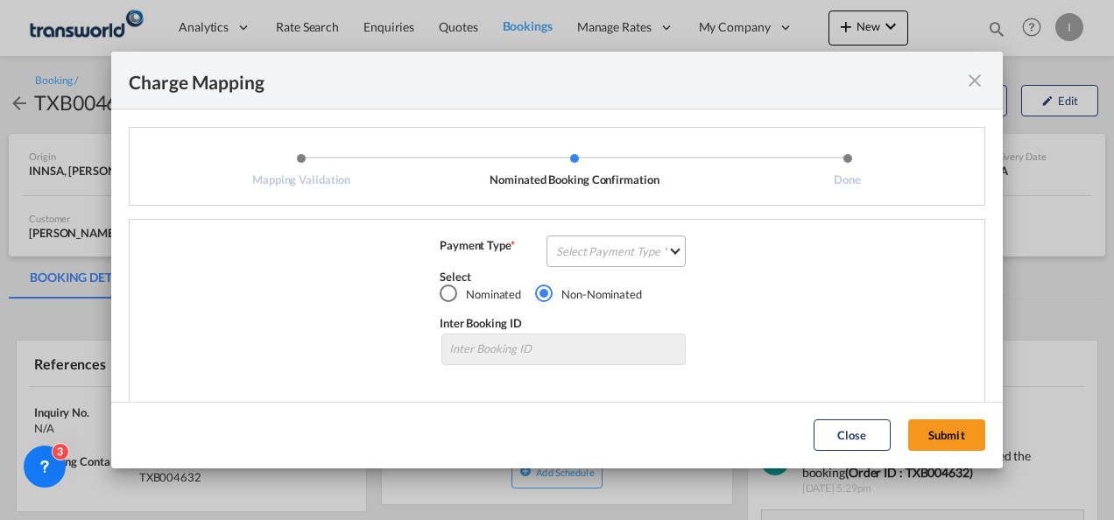
click at [652, 248] on md-select "Select Payment Type COLLECT PREPAID" at bounding box center [616, 252] width 139 height 32
click at [652, 248] on md-option "COLLECT" at bounding box center [614, 251] width 155 height 42
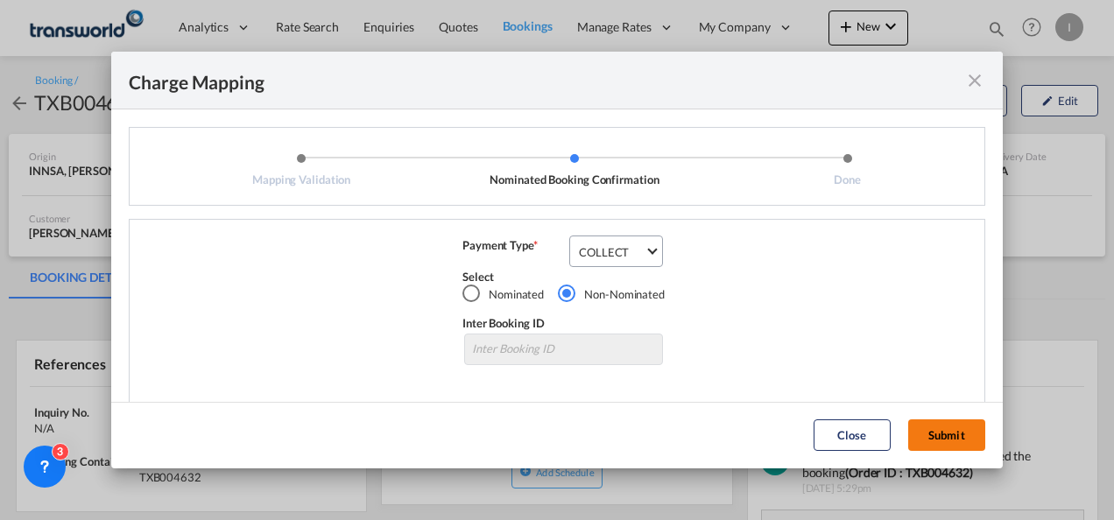
click at [934, 433] on button "Submit" at bounding box center [946, 436] width 77 height 32
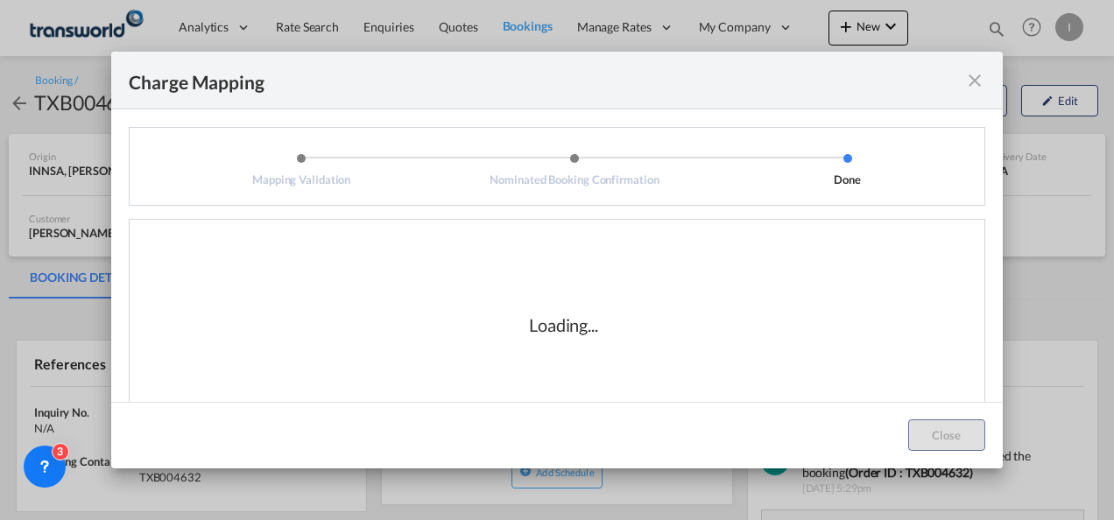
scroll to position [29, 0]
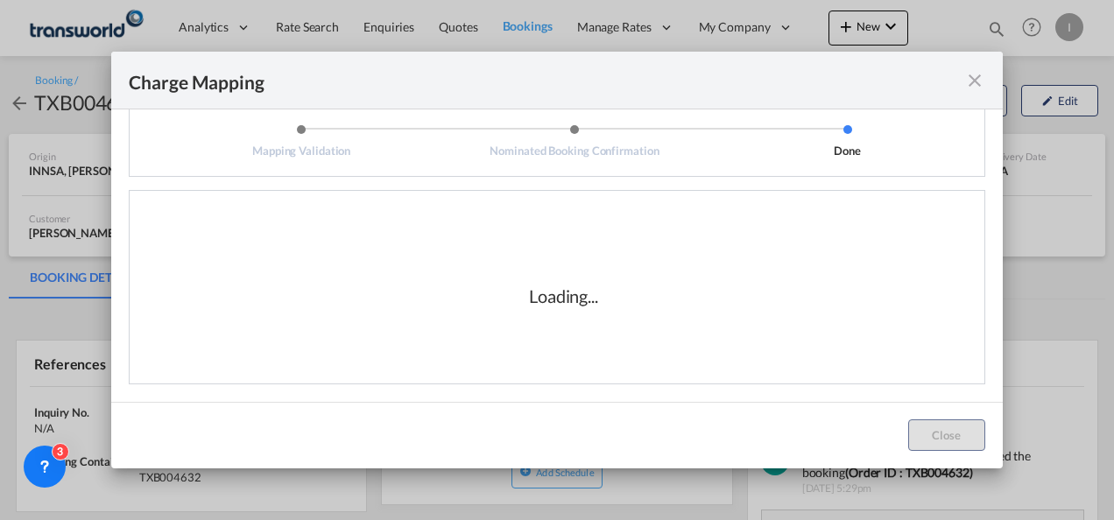
click at [931, 325] on div "Loading..." at bounding box center [564, 295] width 842 height 175
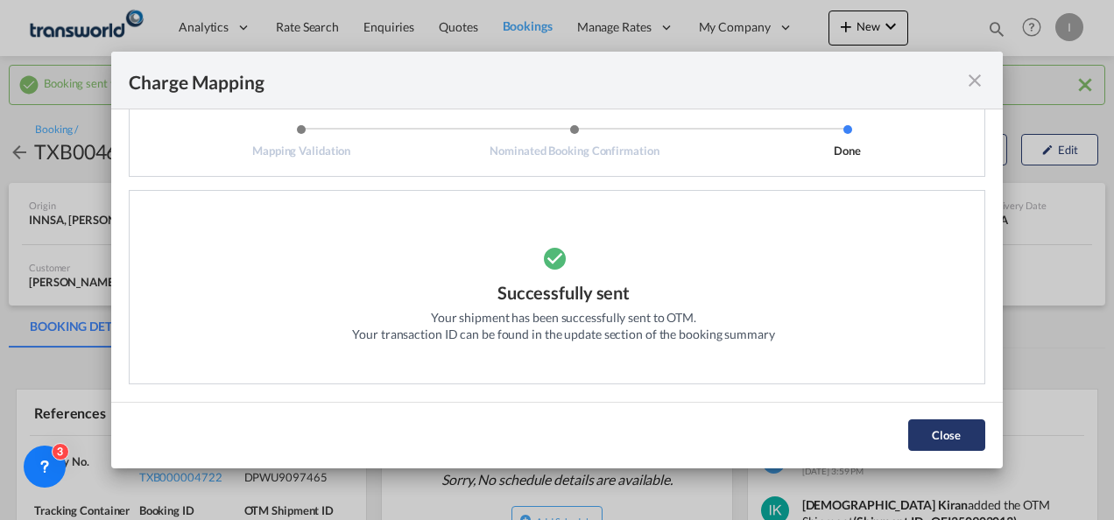
click at [938, 433] on button "Close" at bounding box center [946, 436] width 77 height 32
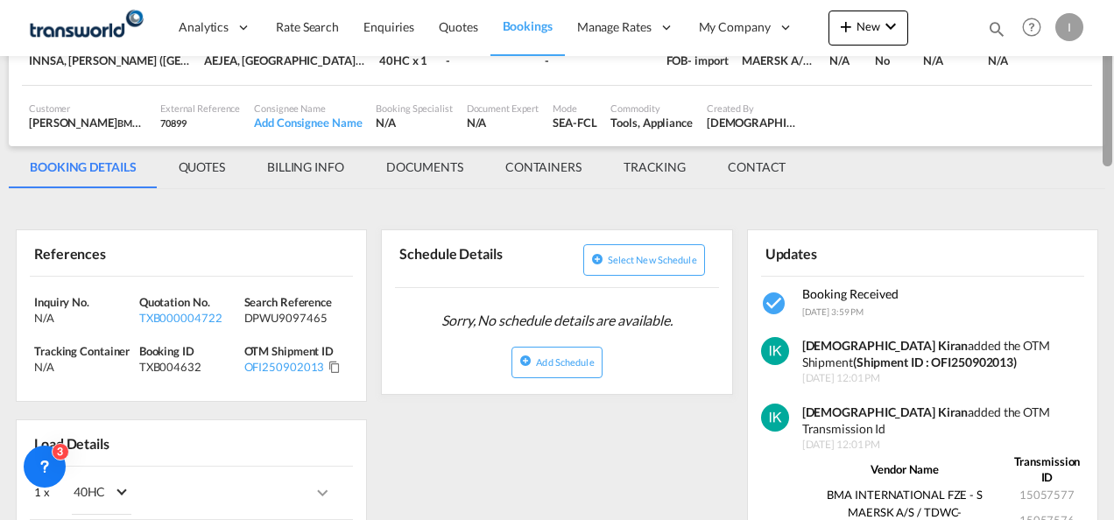
scroll to position [175, 0]
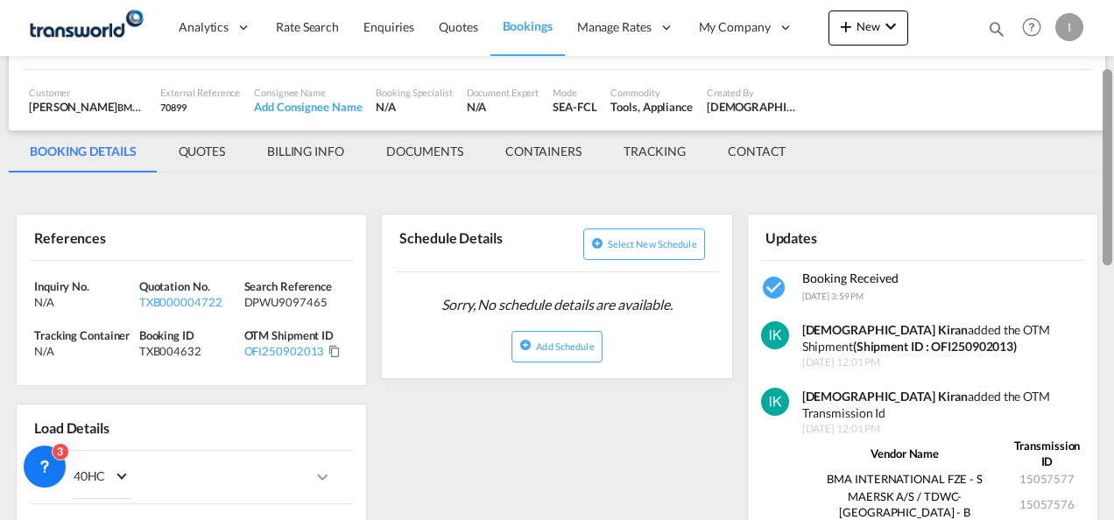
drag, startPoint x: 1111, startPoint y: 103, endPoint x: 1112, endPoint y: 170, distance: 66.6
click at [1112, 170] on div at bounding box center [1108, 167] width 10 height 196
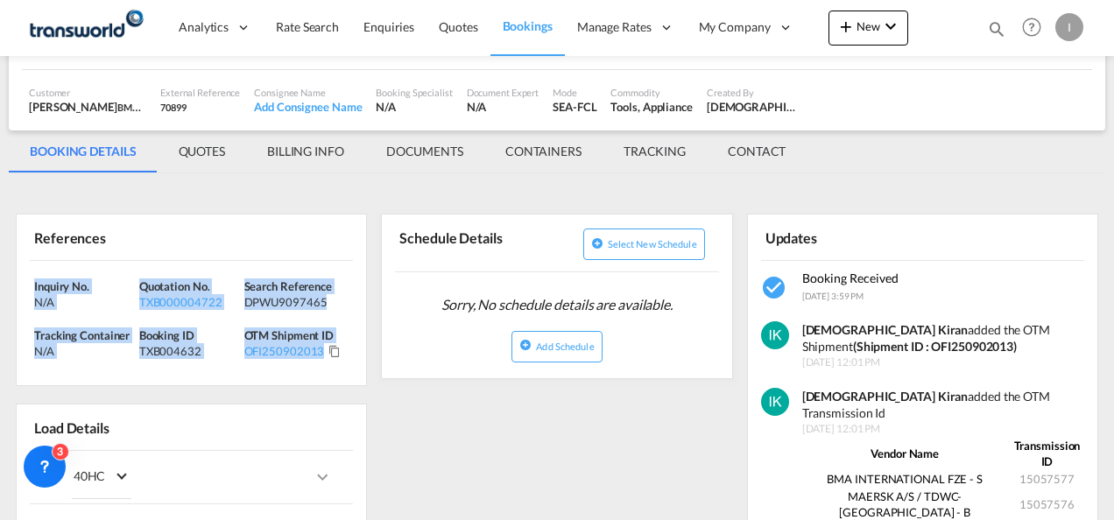
drag, startPoint x: 349, startPoint y: 357, endPoint x: -4, endPoint y: 280, distance: 361.3
click at [0, 280] on html "Analytics Reports Dashboard Rate Search Enquiries Quotes" at bounding box center [557, 260] width 1114 height 520
copy div "Inquiry No. N/A Quotation No. TXB000004722 Search Reference DPWU9097465 Trackin…"
